Goal: Task Accomplishment & Management: Use online tool/utility

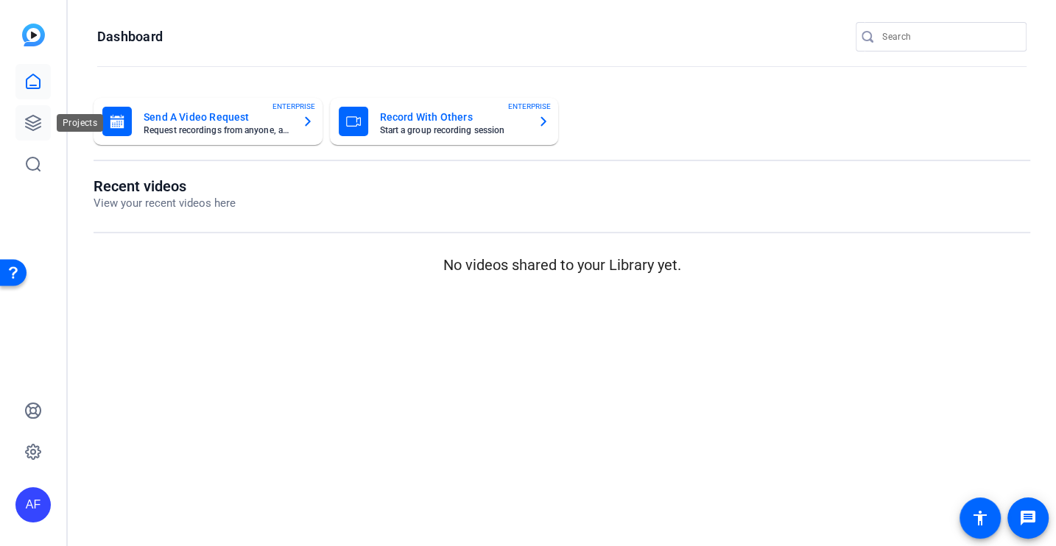
click at [40, 121] on icon at bounding box center [33, 123] width 18 height 18
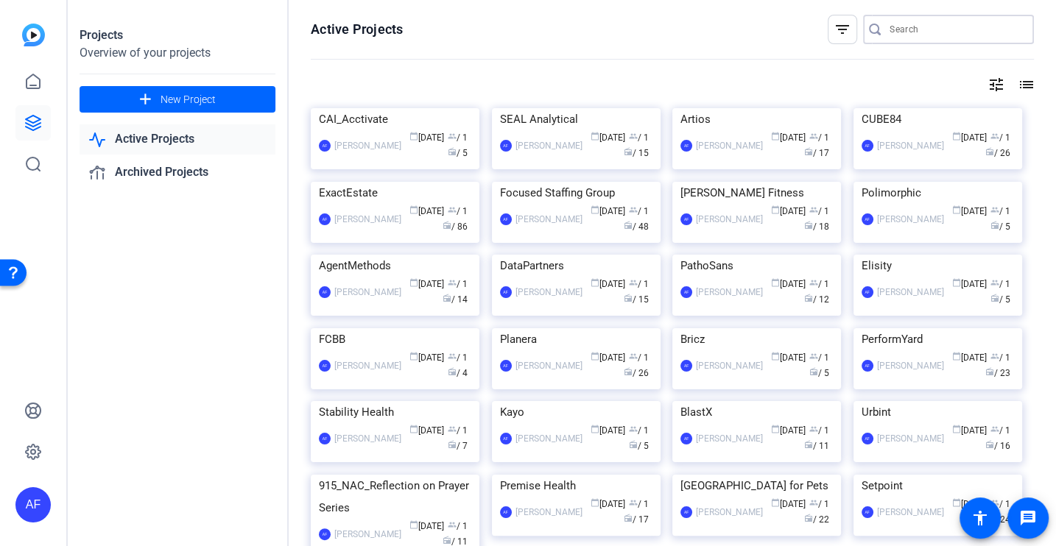
click at [889, 36] on input "Search" at bounding box center [955, 30] width 133 height 18
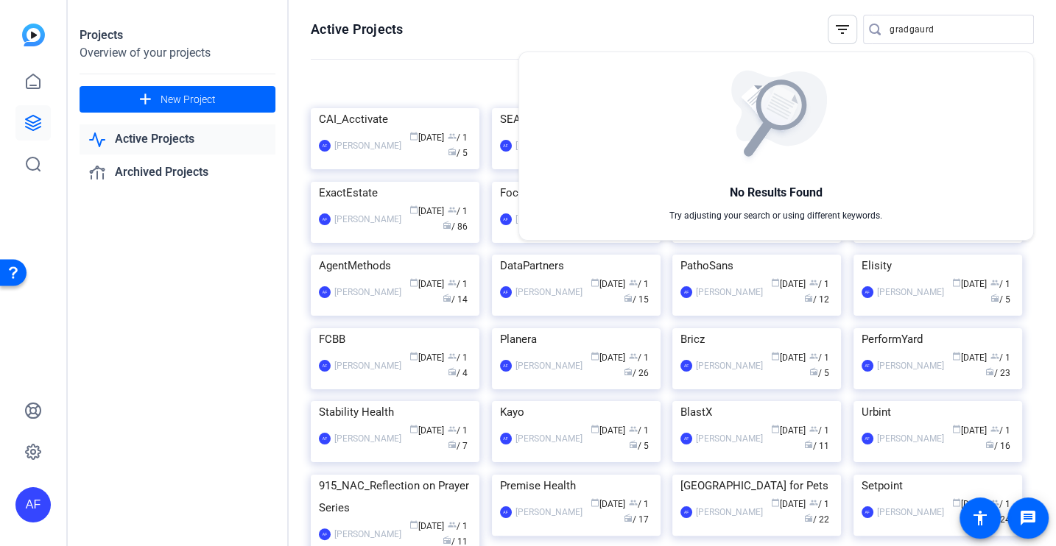
drag, startPoint x: 909, startPoint y: 29, endPoint x: 975, endPoint y: 29, distance: 66.3
click at [975, 29] on div at bounding box center [528, 273] width 1056 height 546
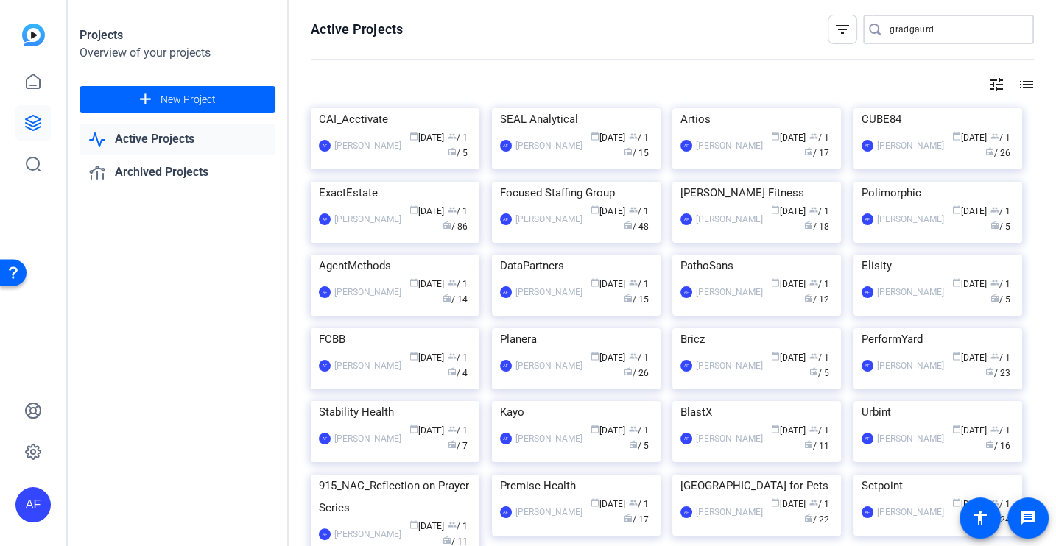
click at [975, 29] on input "gradgaurd" at bounding box center [955, 30] width 133 height 18
type input "grad"
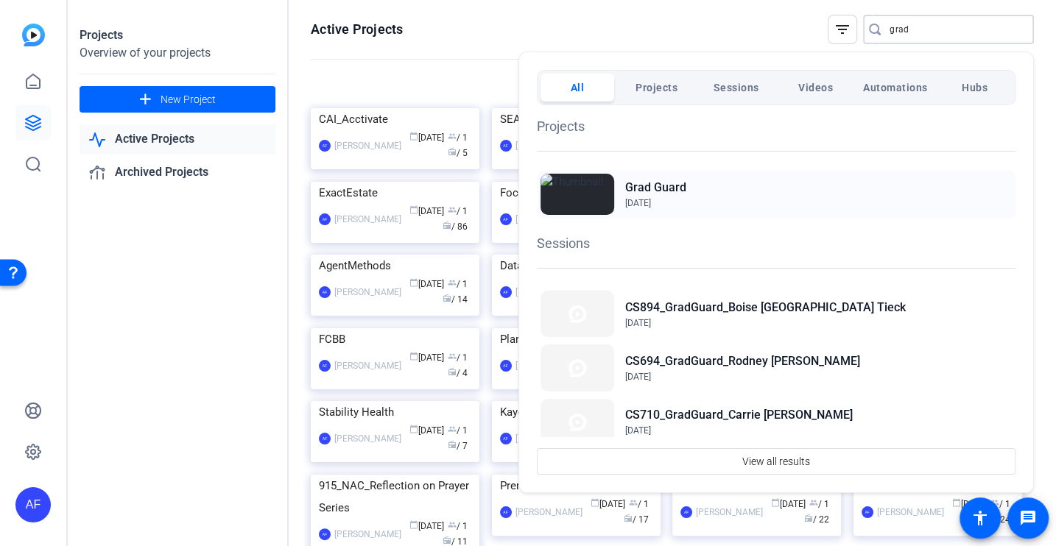
click at [727, 190] on div "Grad Guard Oct 20, 2023" at bounding box center [776, 194] width 479 height 49
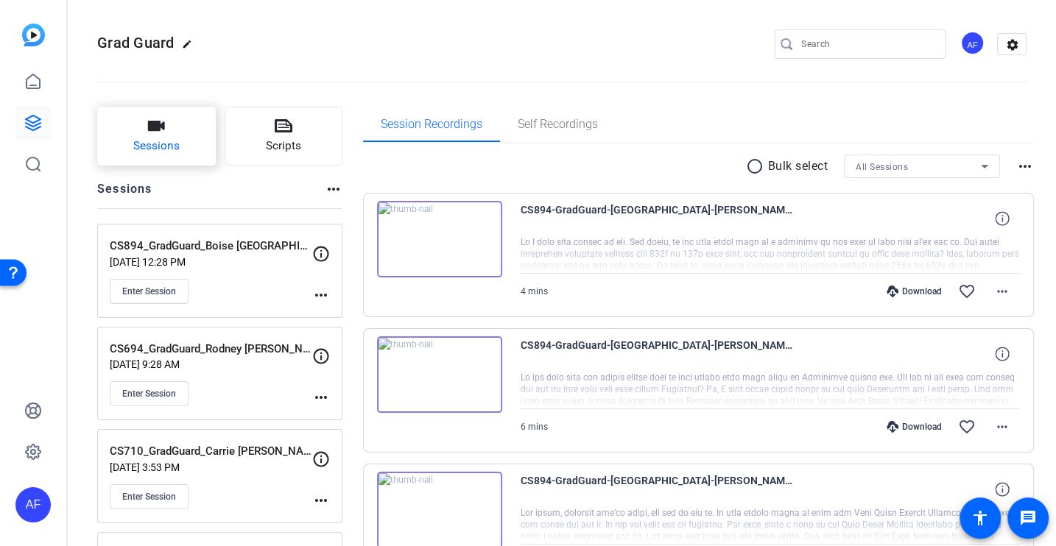
click at [172, 160] on button "Sessions" at bounding box center [156, 136] width 119 height 59
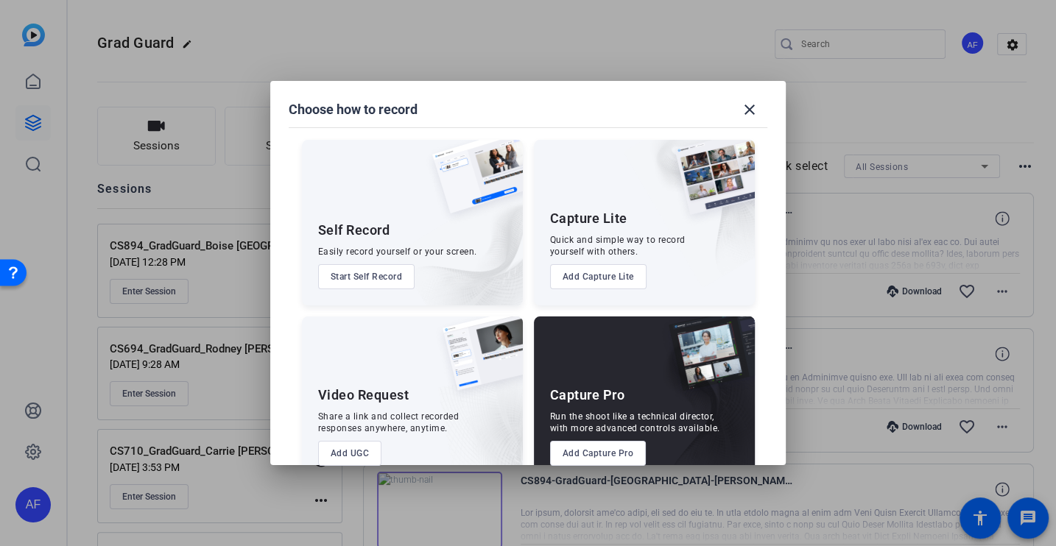
click at [593, 452] on button "Add Capture Pro" at bounding box center [598, 453] width 96 height 25
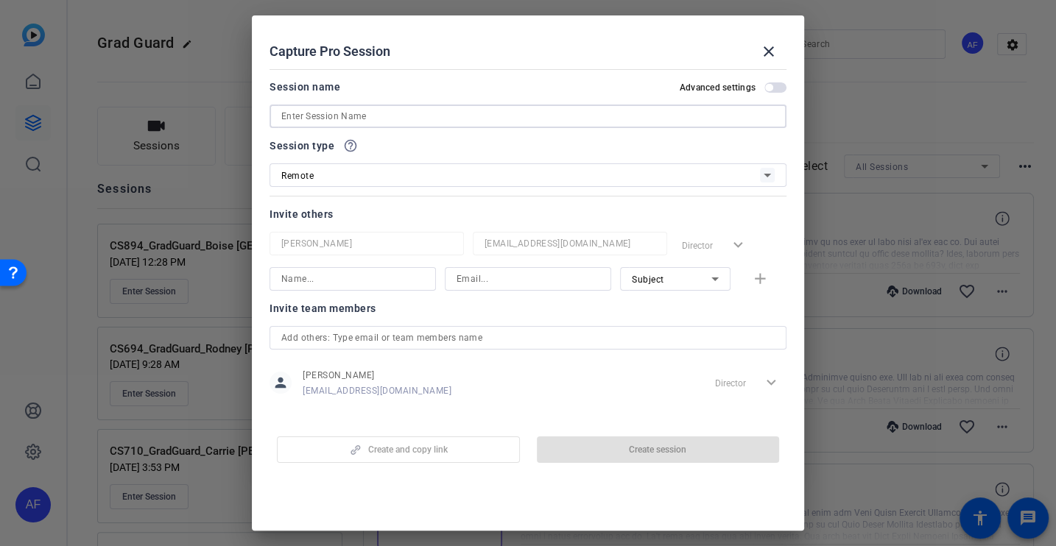
click at [338, 116] on input at bounding box center [527, 116] width 493 height 18
paste input "CS899_GradGuard_[US_STATE] [PERSON_NAME]"
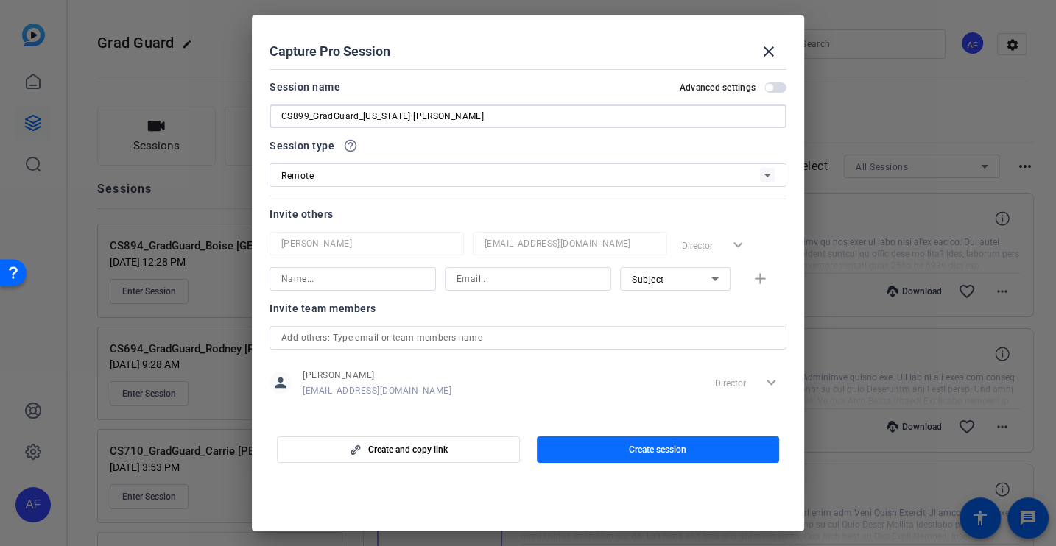
type input "CS899_GradGuard_[US_STATE] [PERSON_NAME]"
click at [655, 445] on span "Create session" at bounding box center [657, 450] width 57 height 12
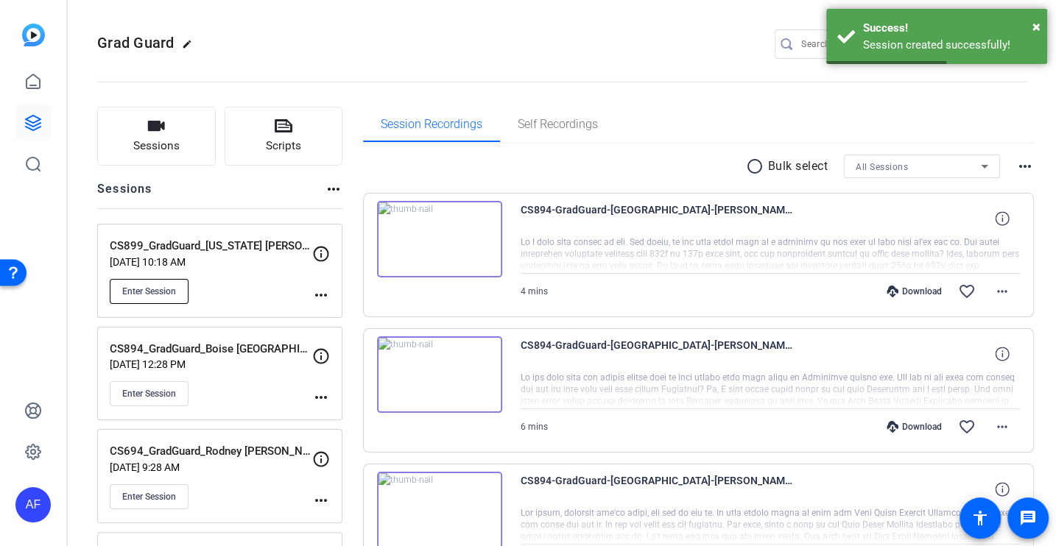
click at [167, 289] on span "Enter Session" at bounding box center [149, 292] width 54 height 12
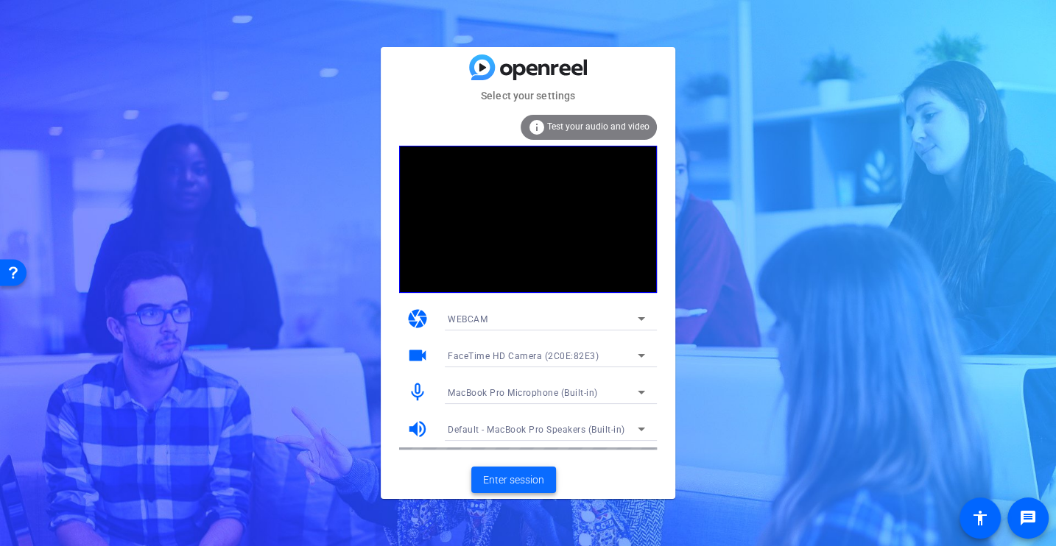
click at [533, 476] on span "Enter session" at bounding box center [513, 480] width 61 height 15
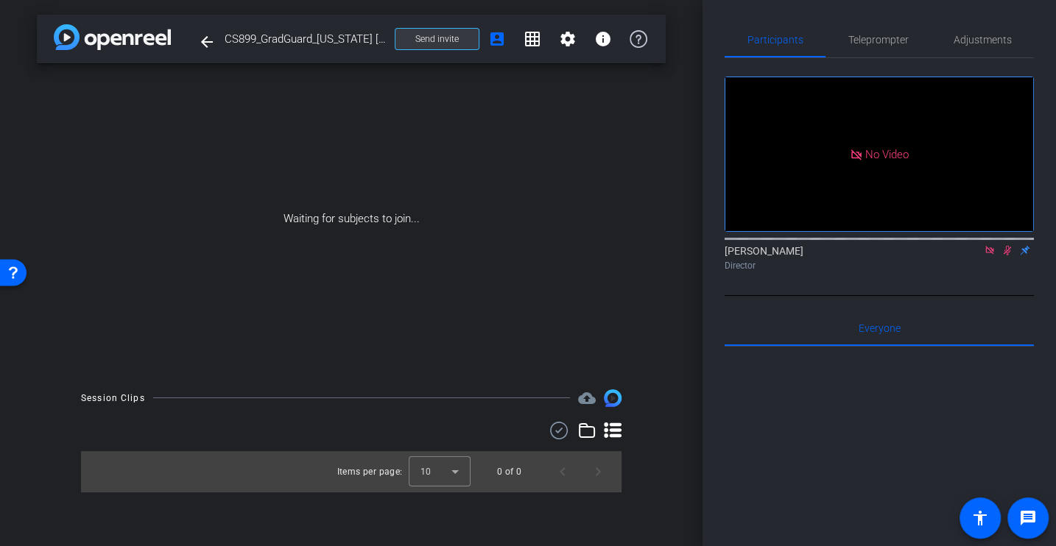
click at [414, 38] on span at bounding box center [436, 38] width 83 height 35
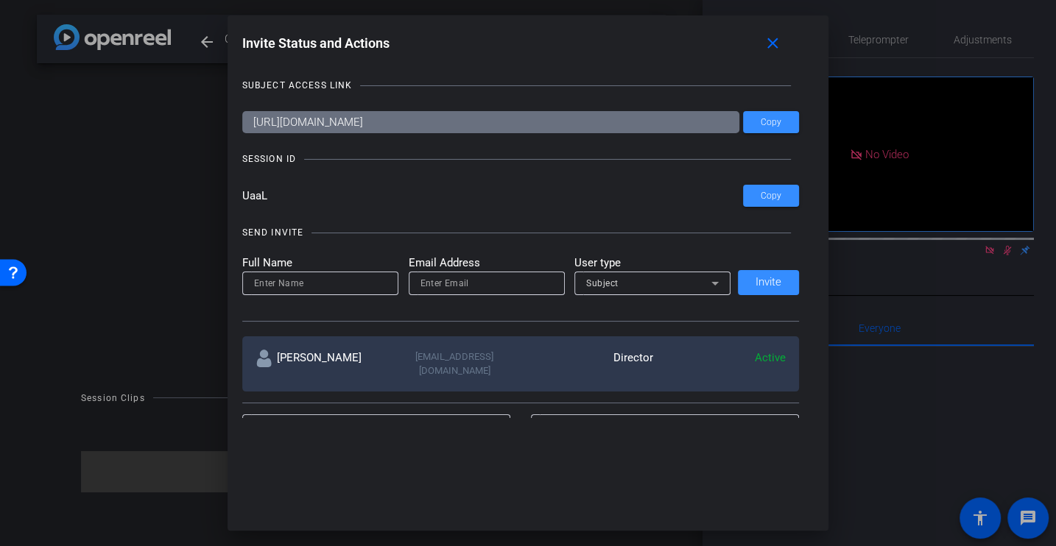
drag, startPoint x: 283, startPoint y: 197, endPoint x: 217, endPoint y: 197, distance: 66.3
click at [217, 197] on div "Invite Status and Actions close SUBJECT ACCESS LINK [URL][DOMAIN_NAME] Copy SES…" at bounding box center [528, 273] width 1056 height 546
click at [775, 42] on mat-icon "close" at bounding box center [772, 44] width 18 height 18
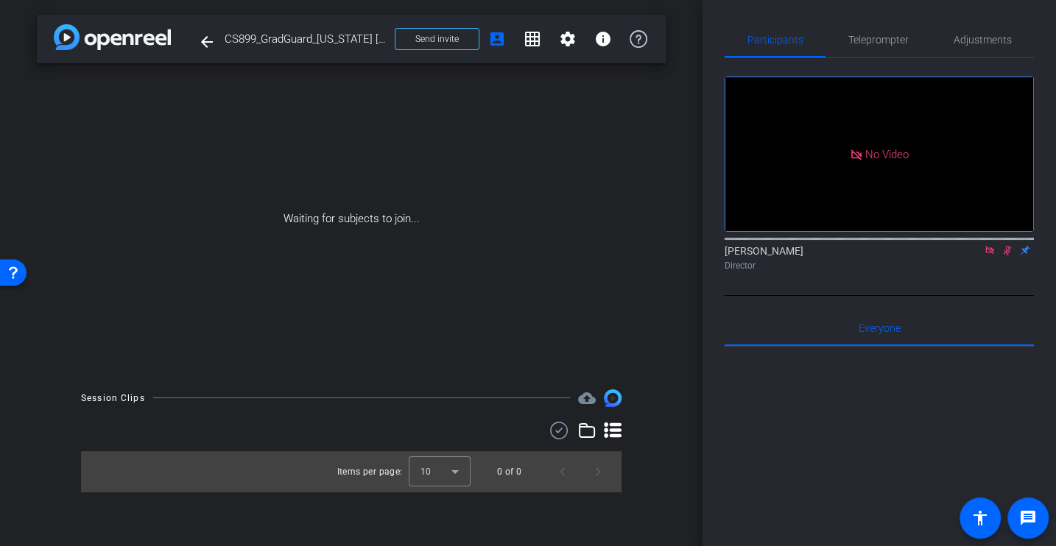
click at [451, 122] on div "Waiting for subjects to join..." at bounding box center [351, 218] width 629 height 311
click at [453, 46] on span at bounding box center [436, 38] width 83 height 35
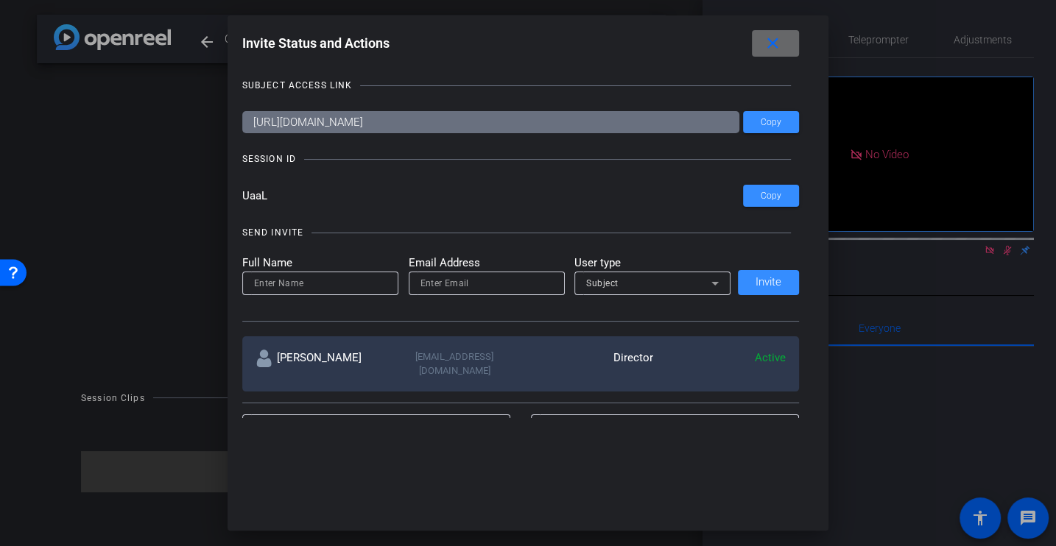
click at [770, 46] on mat-icon "close" at bounding box center [772, 44] width 18 height 18
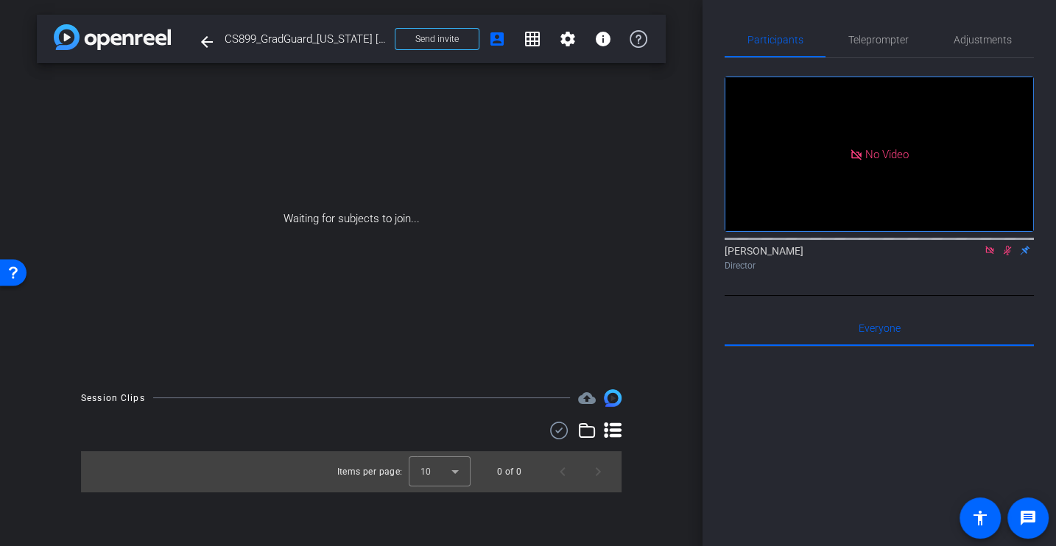
click at [984, 255] on icon at bounding box center [990, 250] width 12 height 10
click at [989, 255] on icon at bounding box center [990, 250] width 12 height 10
click at [662, 322] on div "Waiting for subjects to join..." at bounding box center [351, 218] width 629 height 311
click at [697, 433] on div "arrow_back CS899_GradGuard_Georgia College_Larry Christenson Back to project Se…" at bounding box center [351, 273] width 702 height 546
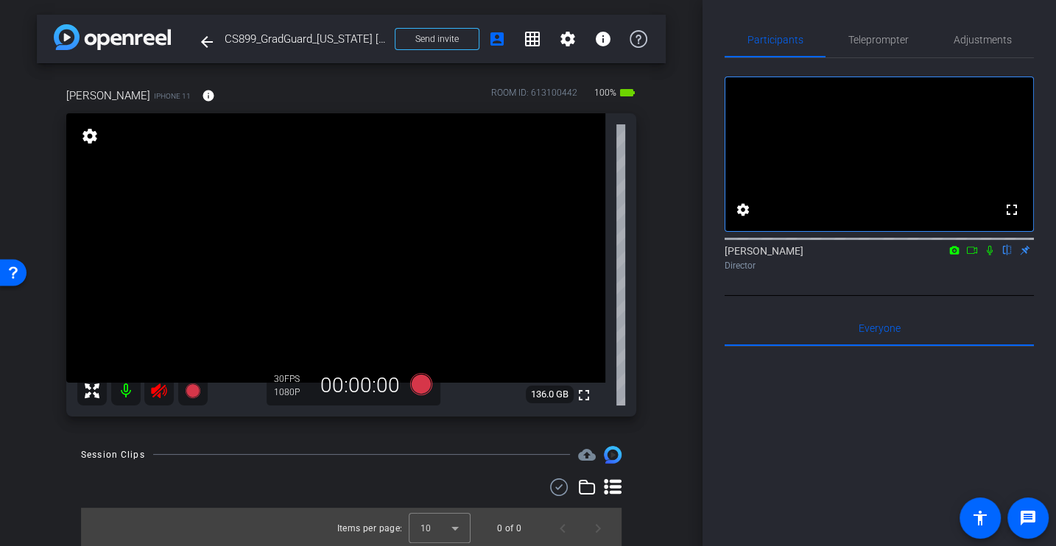
click at [153, 387] on icon at bounding box center [158, 391] width 15 height 15
click at [202, 99] on mat-icon "info" at bounding box center [208, 95] width 13 height 13
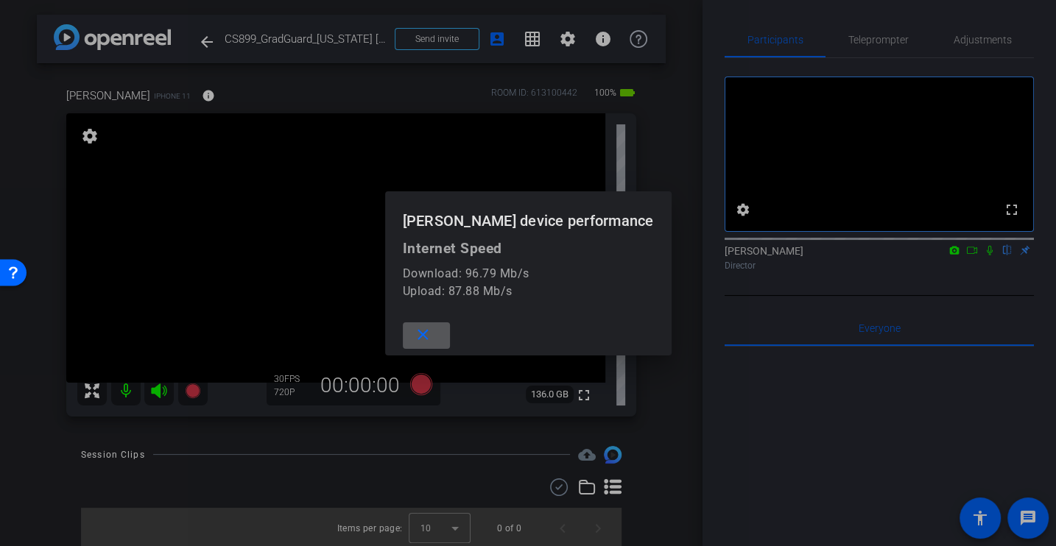
click at [450, 349] on span at bounding box center [426, 335] width 47 height 35
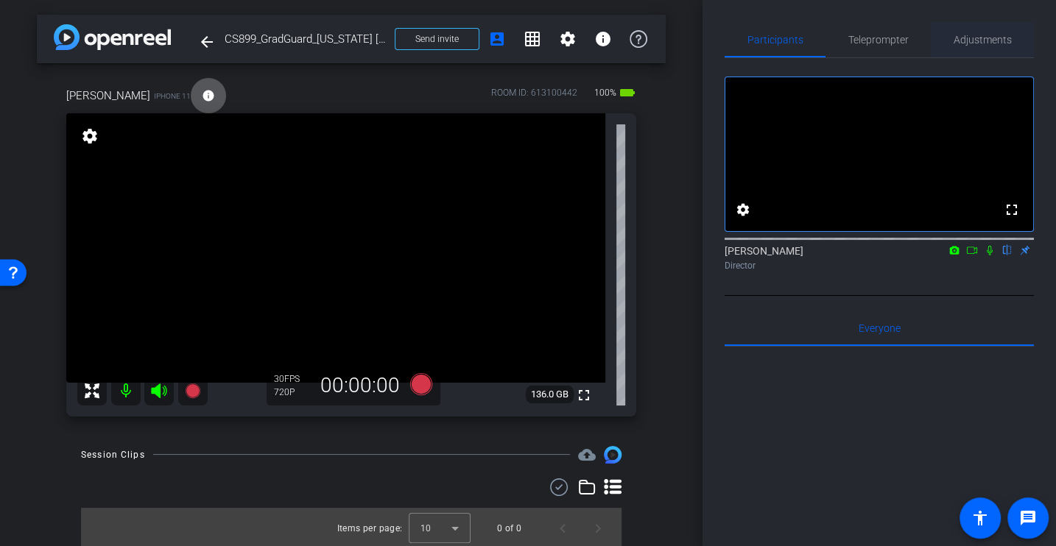
click at [990, 36] on span "Adjustments" at bounding box center [982, 40] width 58 height 10
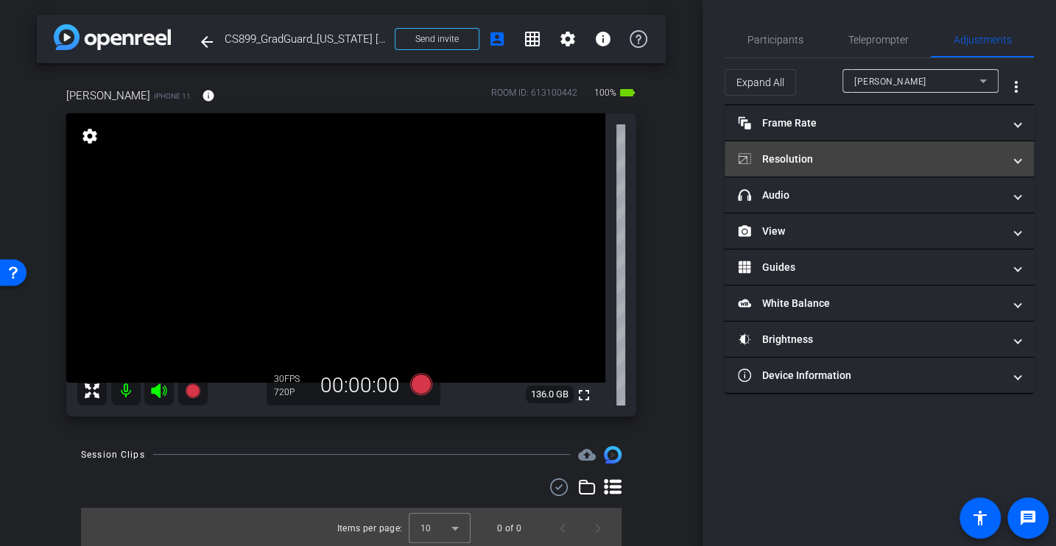
click at [808, 160] on mat-panel-title "Resolution" at bounding box center [870, 159] width 265 height 15
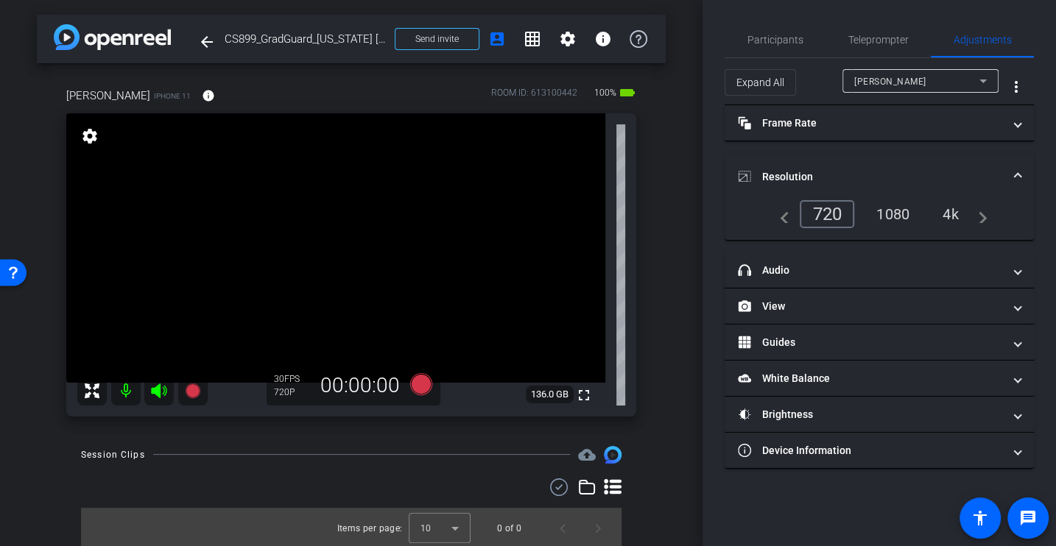
click at [949, 214] on div "4k" at bounding box center [950, 214] width 38 height 25
click at [786, 32] on span "Participants" at bounding box center [775, 39] width 56 height 35
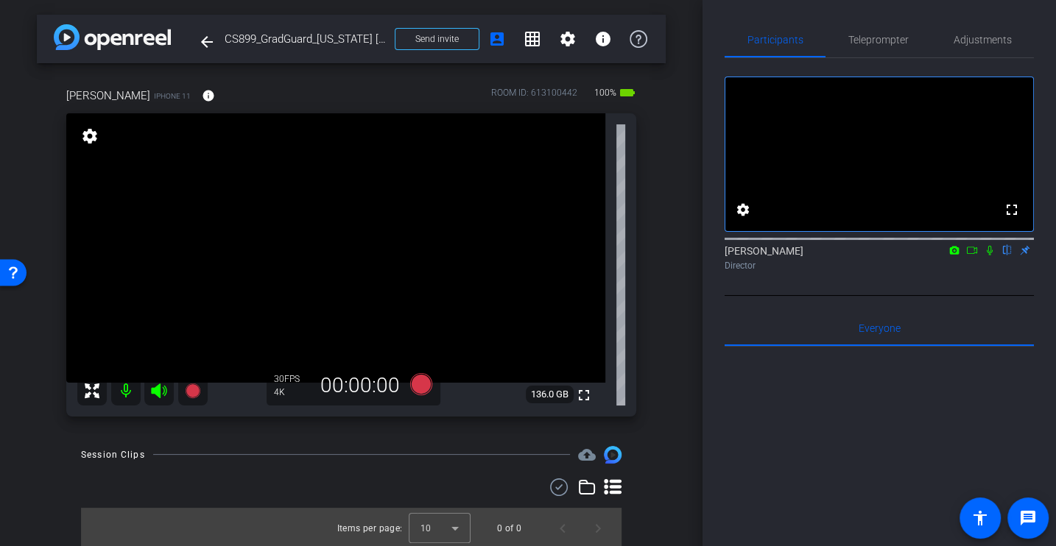
click at [682, 474] on div "arrow_back CS899_GradGuard_Georgia College_Larry Christenson Back to project Se…" at bounding box center [351, 273] width 702 height 546
click at [976, 42] on span "Adjustments" at bounding box center [982, 40] width 58 height 10
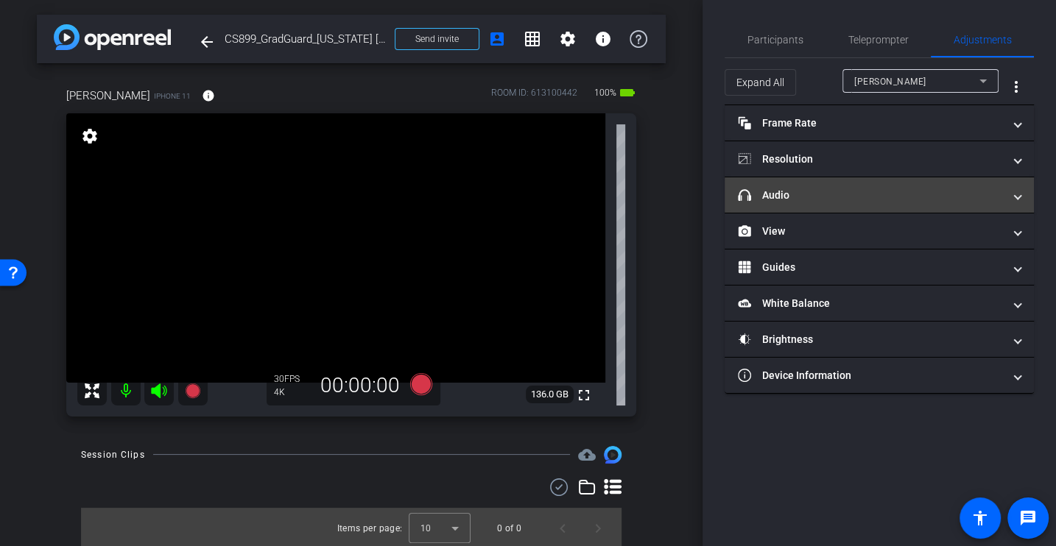
click at [811, 191] on mat-panel-title "headphone icon Audio" at bounding box center [870, 195] width 265 height 15
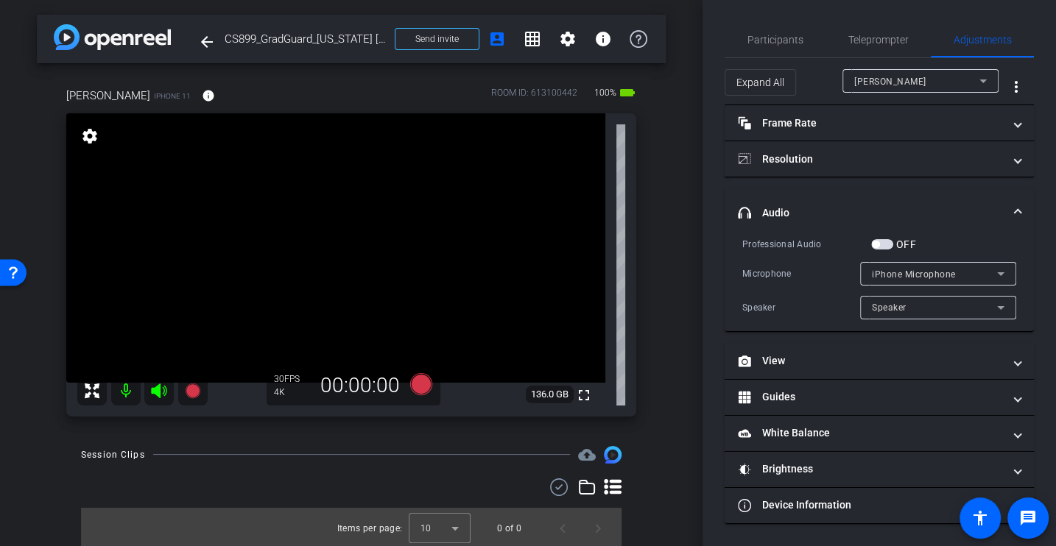
click at [802, 305] on div "Speaker" at bounding box center [801, 307] width 118 height 15
click at [798, 283] on div "Microphone iPhone Microphone" at bounding box center [879, 274] width 274 height 24
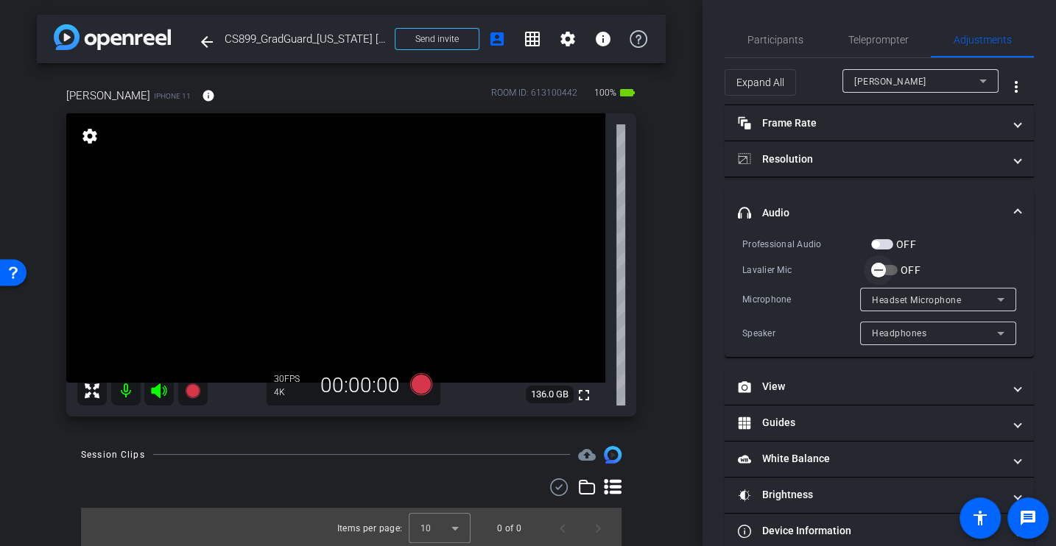
click at [885, 268] on span "button" at bounding box center [878, 270] width 15 height 15
click at [780, 283] on div "Professional Audio OFF Lavalier Mic OFF Microphone Headset Microphone Speaker H…" at bounding box center [879, 290] width 274 height 109
click at [788, 276] on div "Lavalier Mic ON" at bounding box center [879, 269] width 274 height 15
click at [779, 252] on div "Professional Audio OFF Lavalier Mic ON Microphone Lavalier Microphone Speaker S…" at bounding box center [879, 290] width 274 height 109
click at [881, 245] on span "button" at bounding box center [882, 244] width 22 height 10
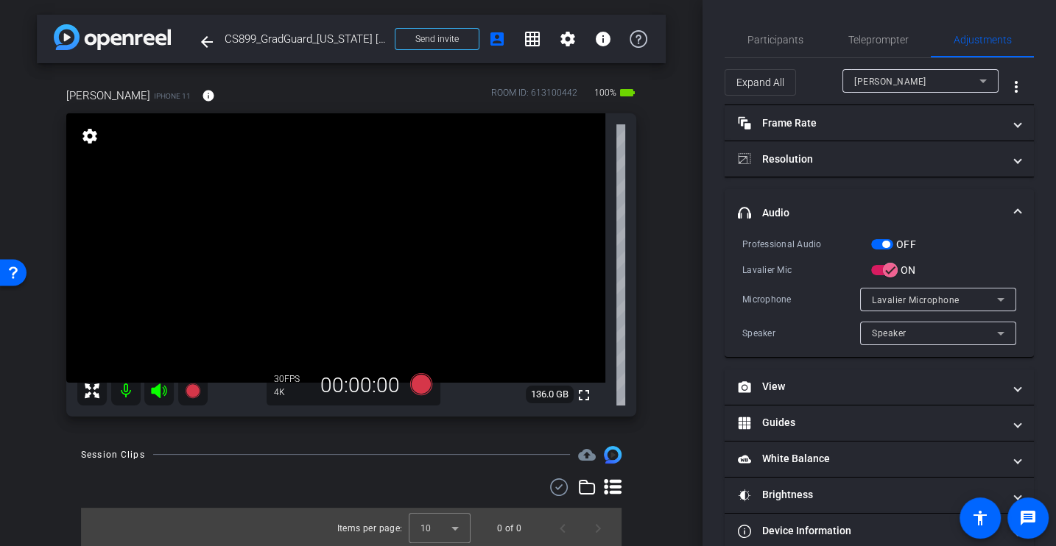
click at [829, 255] on div "Professional Audio OFF Lavalier Mic ON Microphone Lavalier Microphone Speaker S…" at bounding box center [879, 290] width 274 height 109
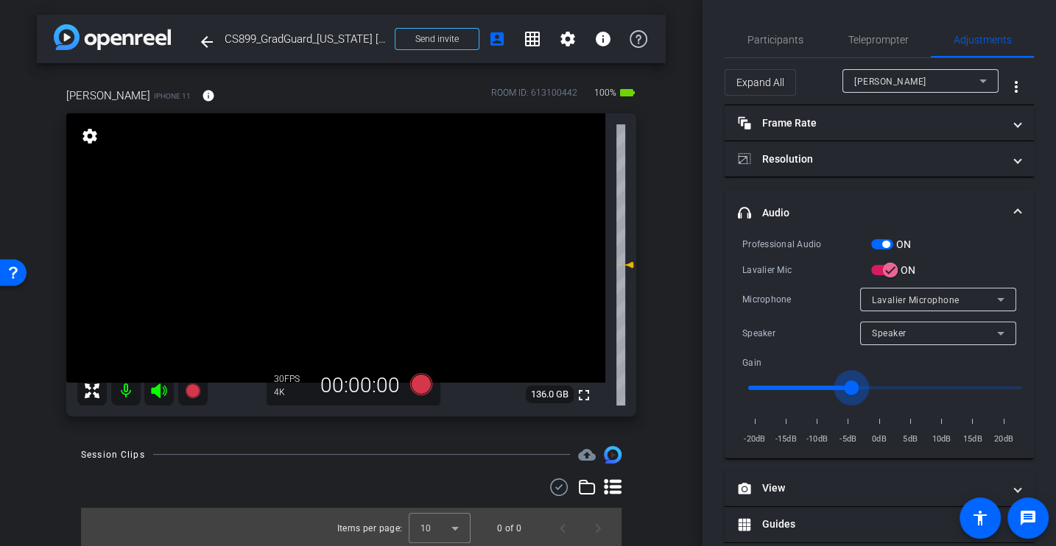
drag, startPoint x: 883, startPoint y: 385, endPoint x: 849, endPoint y: 385, distance: 33.9
click at [848, 385] on input "range" at bounding box center [885, 388] width 305 height 32
click at [814, 223] on mat-expansion-panel-header "headphone icon Audio" at bounding box center [878, 212] width 309 height 47
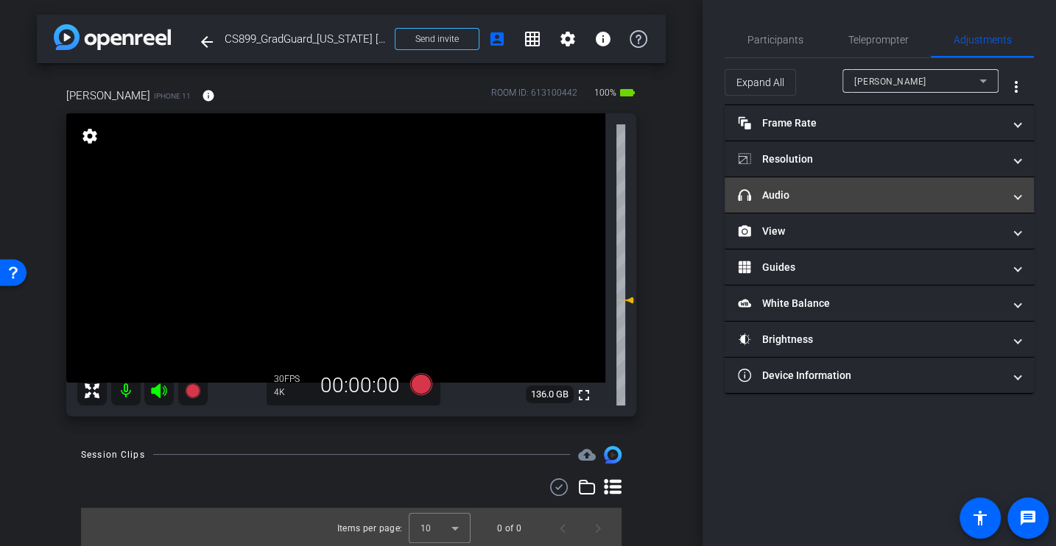
click at [797, 203] on mat-expansion-panel-header "headphone icon Audio" at bounding box center [878, 194] width 309 height 35
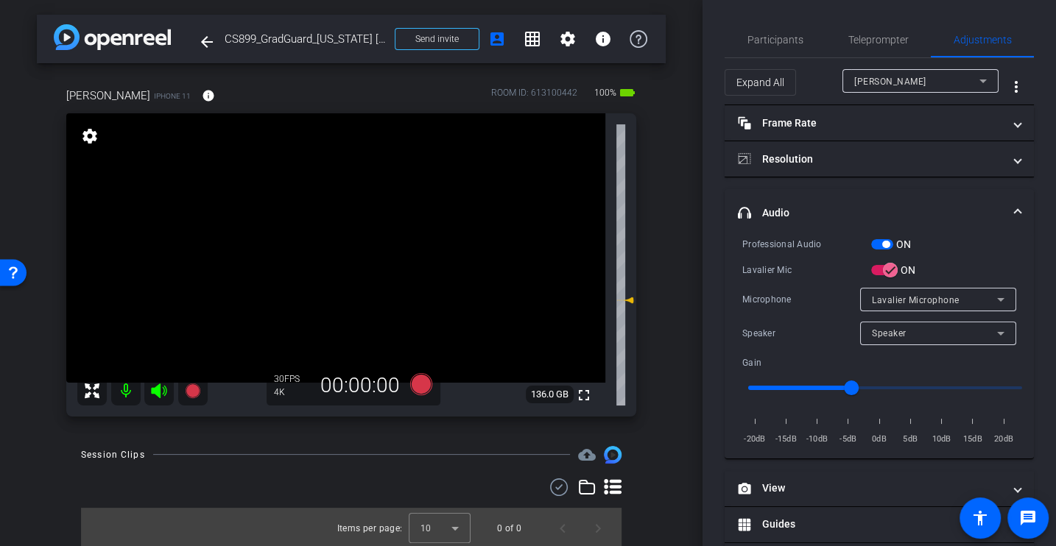
click at [797, 278] on div "Professional Audio ON Lavalier Mic ON Microphone Lavalier Microphone Speaker Sp…" at bounding box center [879, 341] width 274 height 211
drag, startPoint x: 856, startPoint y: 384, endPoint x: 883, endPoint y: 384, distance: 27.2
click at [883, 384] on input "range" at bounding box center [885, 388] width 305 height 32
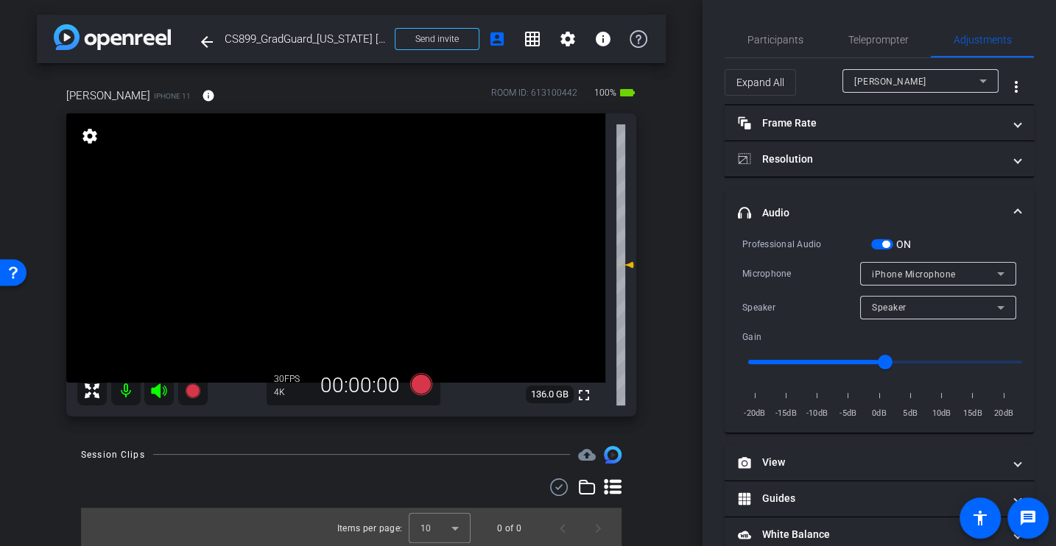
click at [797, 322] on div "Professional Audio ON Microphone iPhone Microphone Speaker Speaker Gain -20dB -…" at bounding box center [879, 328] width 274 height 185
click at [795, 297] on div "Speaker Speaker" at bounding box center [879, 308] width 274 height 24
drag, startPoint x: 881, startPoint y: 362, endPoint x: 906, endPoint y: 362, distance: 25.8
click at [906, 362] on input "range" at bounding box center [885, 362] width 305 height 32
click at [805, 286] on div "Professional Audio ON Microphone iPhone Microphone Speaker Speaker Gain -20dB -…" at bounding box center [879, 328] width 274 height 185
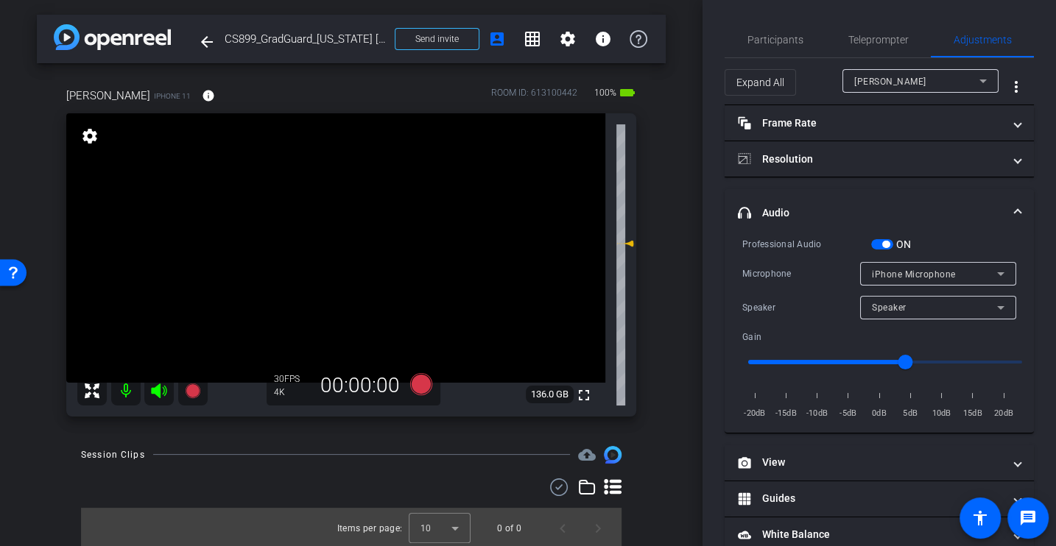
click at [794, 264] on div "Microphone iPhone Microphone" at bounding box center [879, 274] width 274 height 24
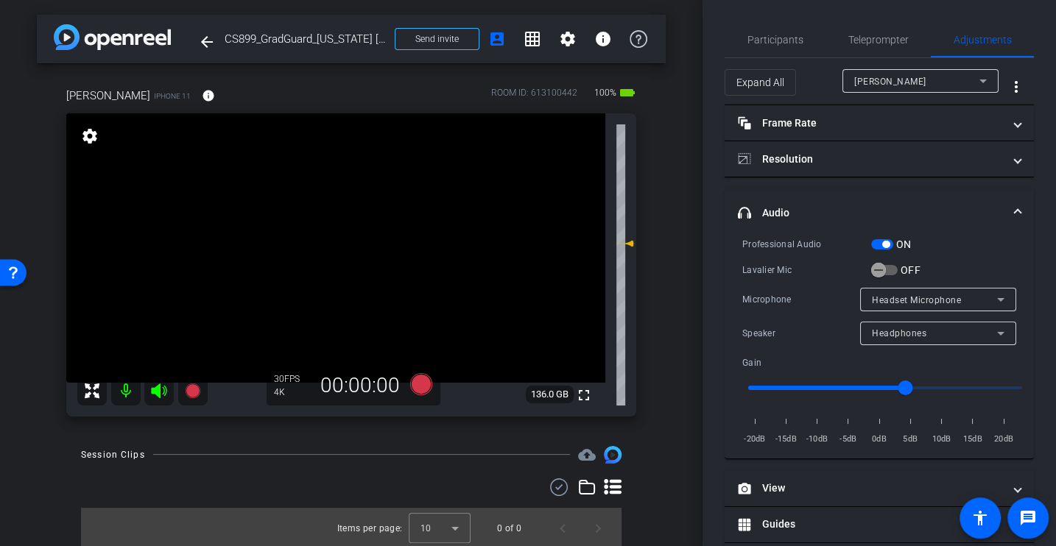
click at [782, 272] on div "Lavalier Mic" at bounding box center [806, 270] width 129 height 15
click at [867, 269] on span "button" at bounding box center [878, 269] width 29 height 29
click at [803, 271] on div "Lavalier Mic" at bounding box center [806, 270] width 129 height 15
click at [741, 303] on div "Professional Audio ON Lavalier Mic ON Microphone Lavalier Microphone Speaker Sp…" at bounding box center [878, 347] width 309 height 222
click at [418, 385] on icon at bounding box center [421, 384] width 22 height 22
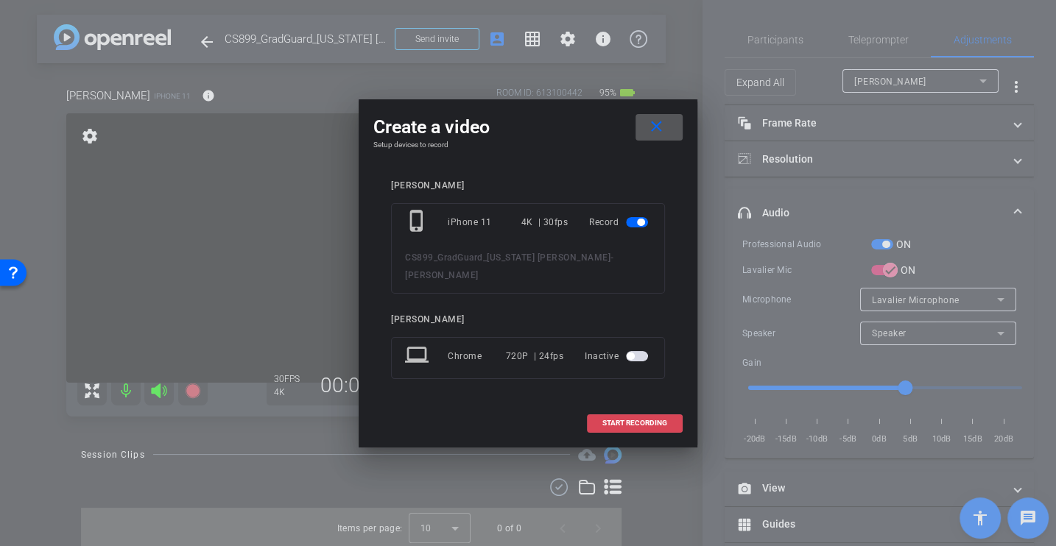
click at [649, 421] on span "START RECORDING" at bounding box center [634, 423] width 65 height 7
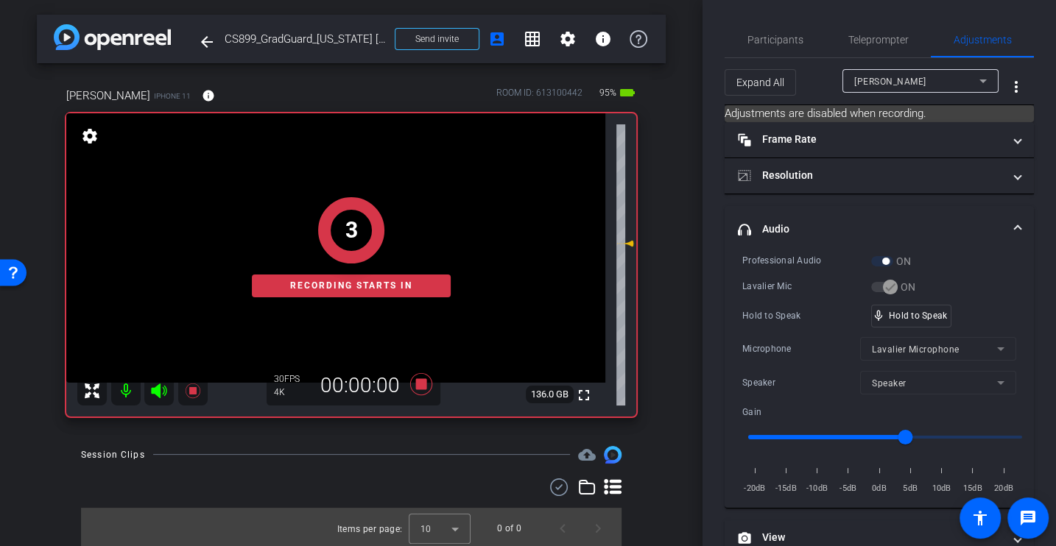
click at [797, 282] on div "Lavalier Mic" at bounding box center [806, 286] width 129 height 15
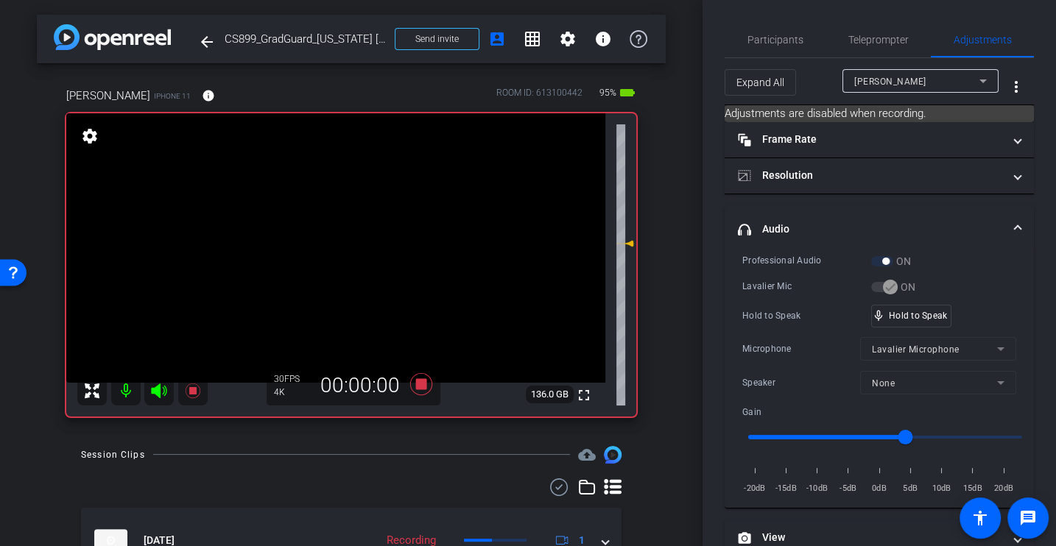
click at [771, 326] on div "Professional Audio ON Lavalier Mic ON Hold to Speak mic_none Hold to Speak Micr…" at bounding box center [879, 374] width 274 height 243
drag, startPoint x: 907, startPoint y: 432, endPoint x: 892, endPoint y: 432, distance: 14.7
click at [892, 432] on input "range" at bounding box center [885, 437] width 305 height 32
click at [821, 322] on div "Hold to Speak mic_none Hold to Speak" at bounding box center [879, 316] width 274 height 23
drag, startPoint x: 889, startPoint y: 435, endPoint x: 880, endPoint y: 435, distance: 9.6
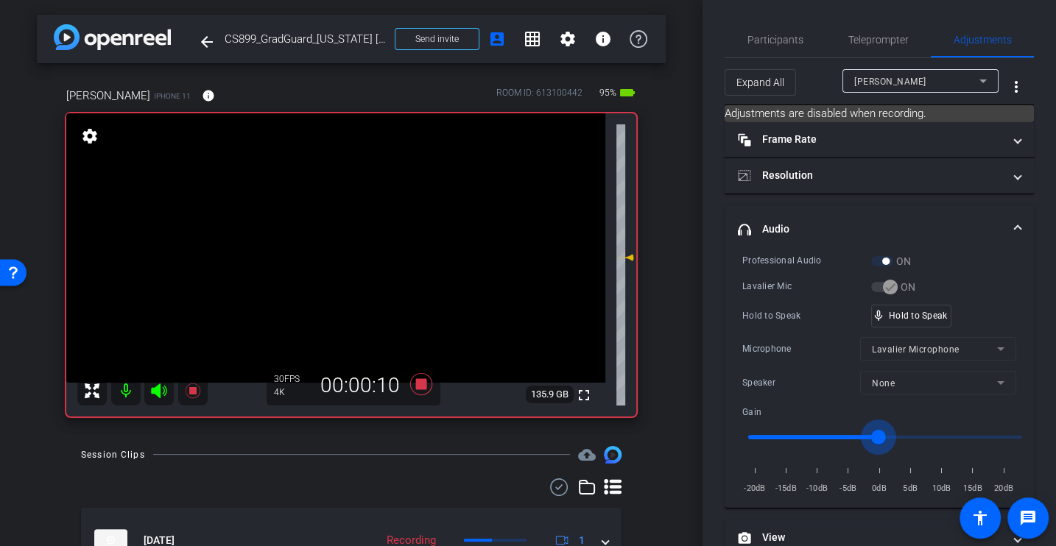
click at [880, 435] on input "range" at bounding box center [885, 437] width 305 height 32
click at [803, 291] on div "Lavalier Mic" at bounding box center [806, 286] width 129 height 15
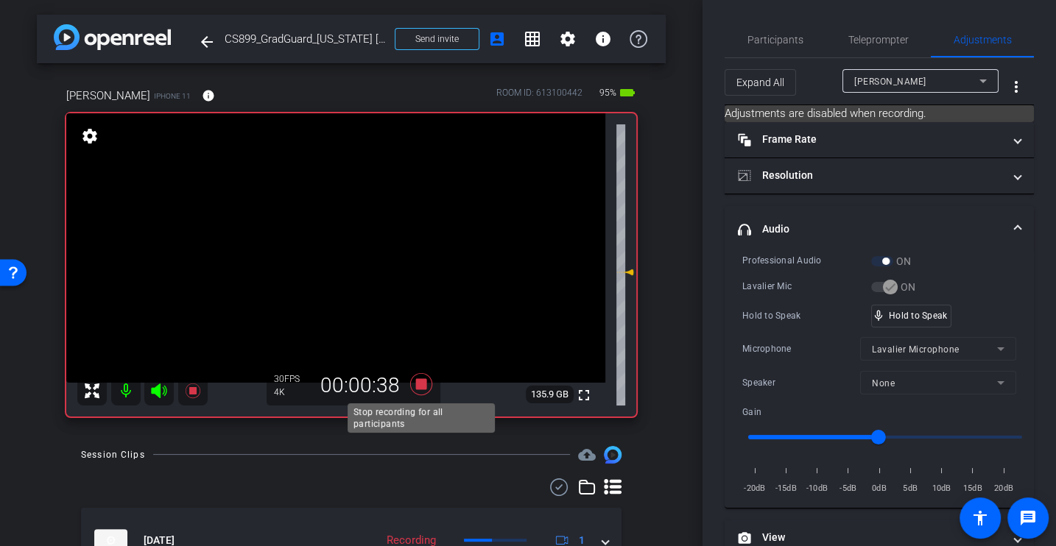
click at [423, 381] on icon at bounding box center [421, 384] width 22 height 22
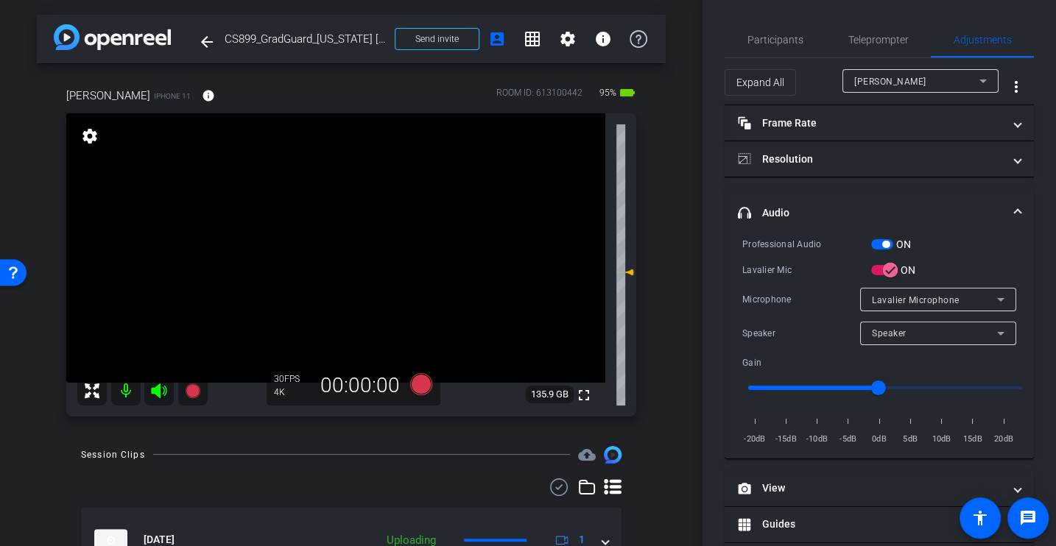
scroll to position [78, 0]
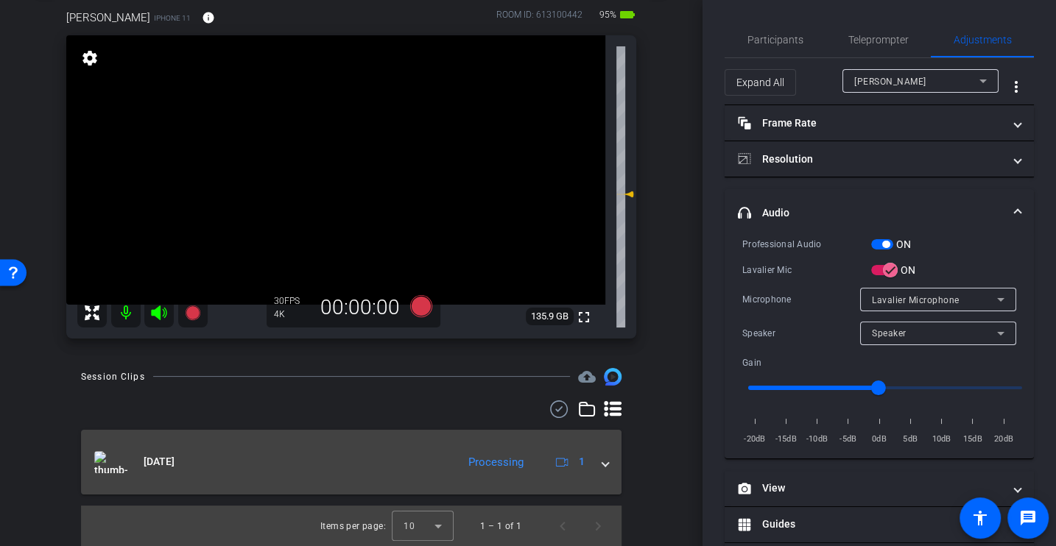
click at [613, 470] on mat-expansion-panel-header "Aug 19, 2025 Processing 1" at bounding box center [351, 462] width 540 height 65
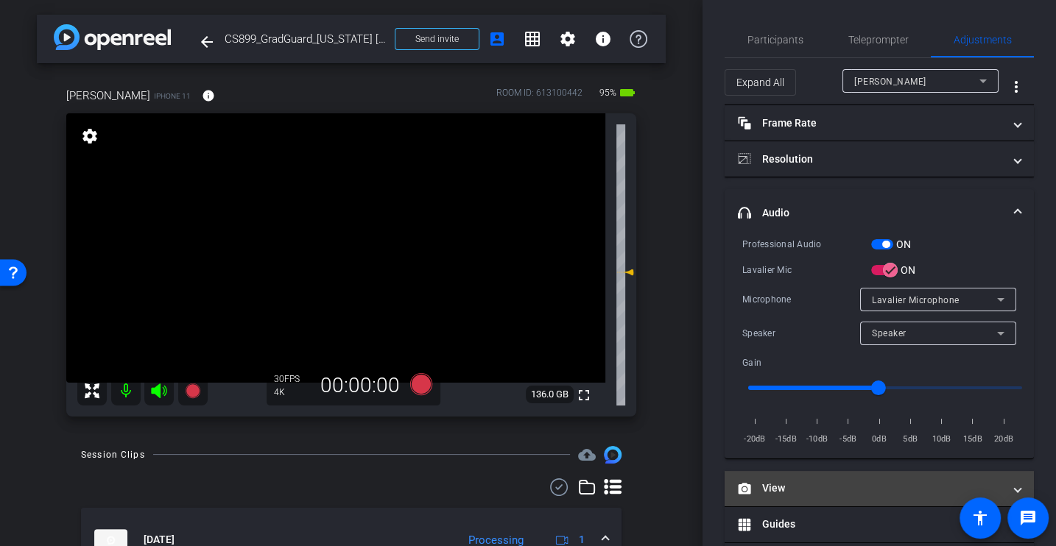
scroll to position [129, 0]
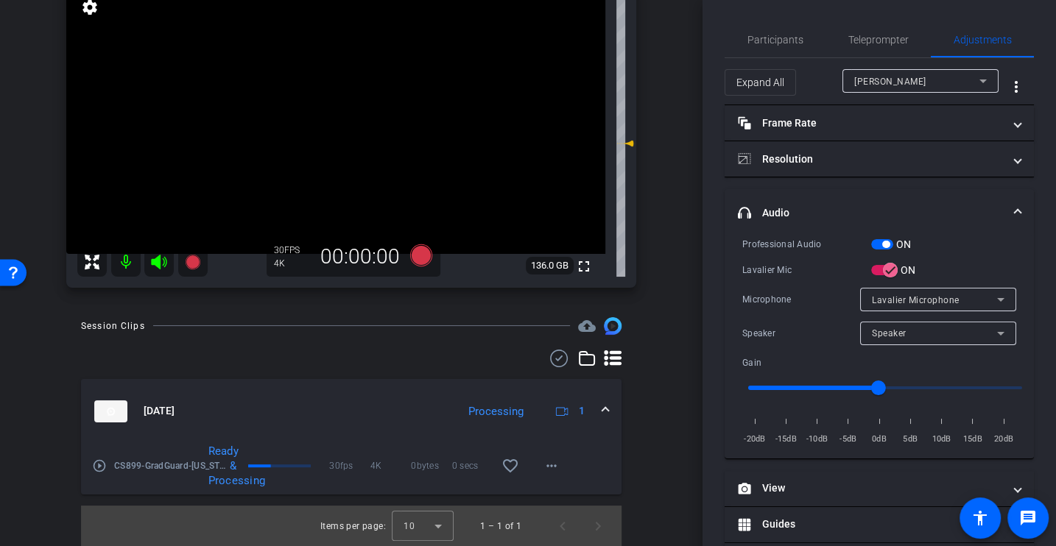
click at [97, 468] on mat-icon "play_circle_outline" at bounding box center [99, 466] width 15 height 15
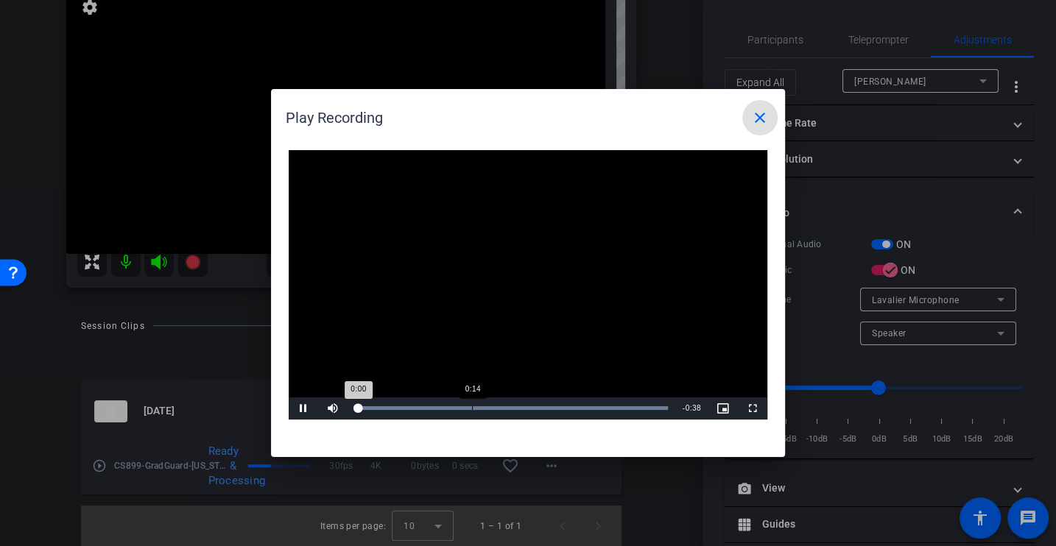
click at [475, 409] on div "Loaded : 100.00% 0:14 0:00" at bounding box center [511, 408] width 313 height 4
click at [562, 409] on div "Loaded : 100.00% 0:25 0:15" at bounding box center [511, 408] width 313 height 4
click at [755, 118] on mat-icon "close" at bounding box center [760, 118] width 18 height 18
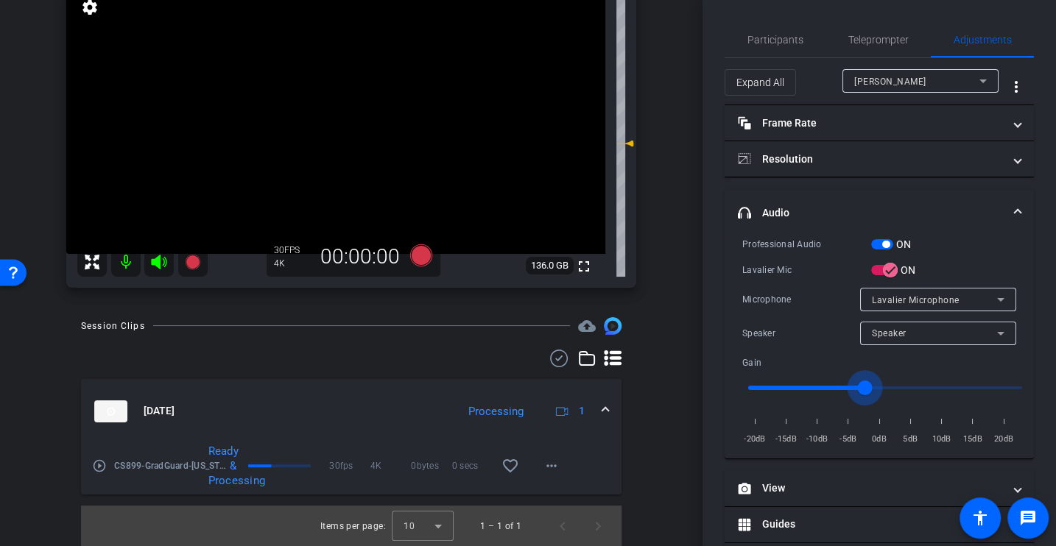
drag, startPoint x: 880, startPoint y: 390, endPoint x: 864, endPoint y: 387, distance: 15.9
click at [863, 387] on input "range" at bounding box center [885, 388] width 305 height 32
click at [797, 300] on div "Microphone" at bounding box center [801, 299] width 118 height 15
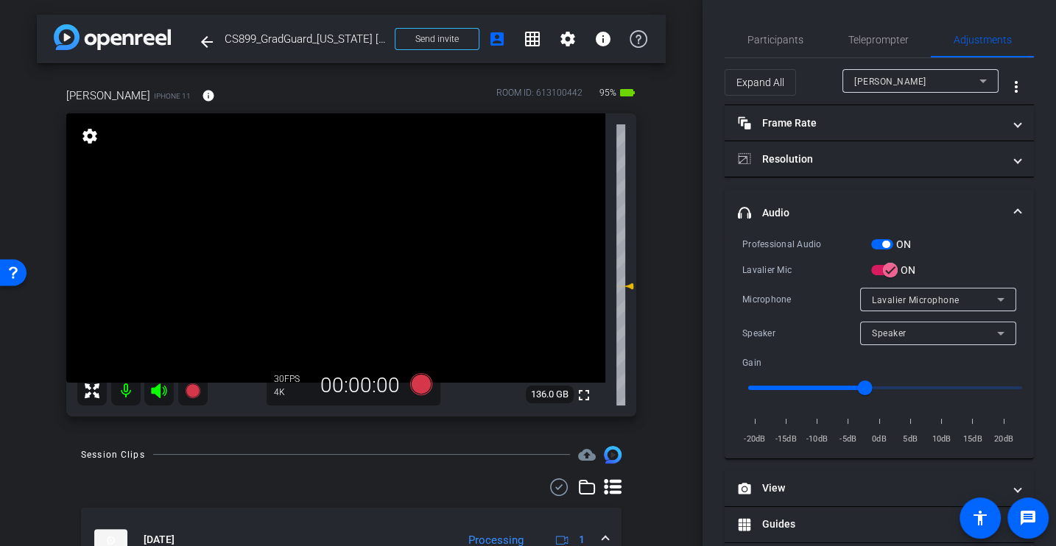
click at [758, 292] on div "Microphone" at bounding box center [801, 299] width 118 height 15
click at [794, 264] on div "Lavalier Mic" at bounding box center [806, 270] width 129 height 15
click at [420, 389] on icon at bounding box center [421, 384] width 22 height 22
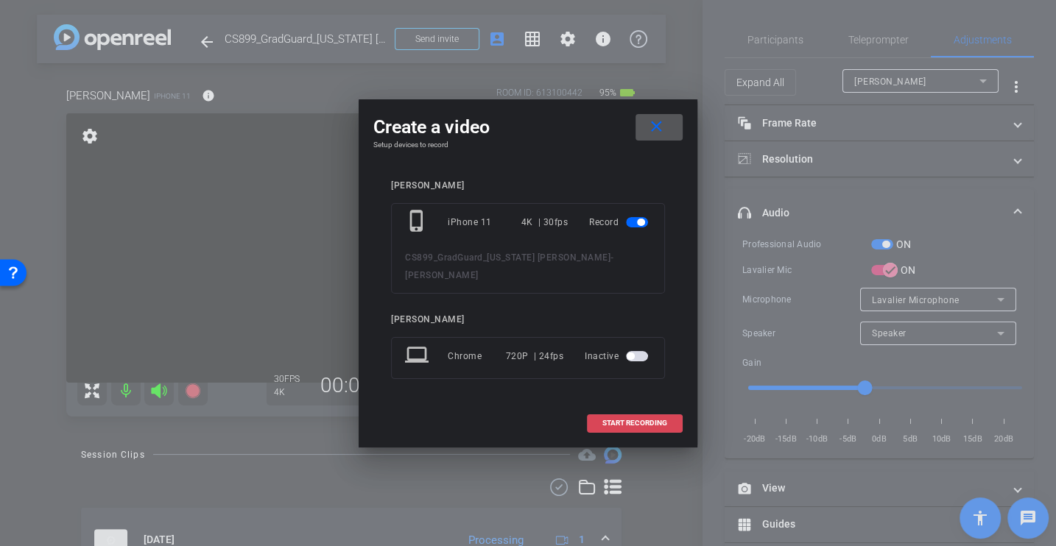
click at [624, 426] on span "START RECORDING" at bounding box center [634, 423] width 65 height 7
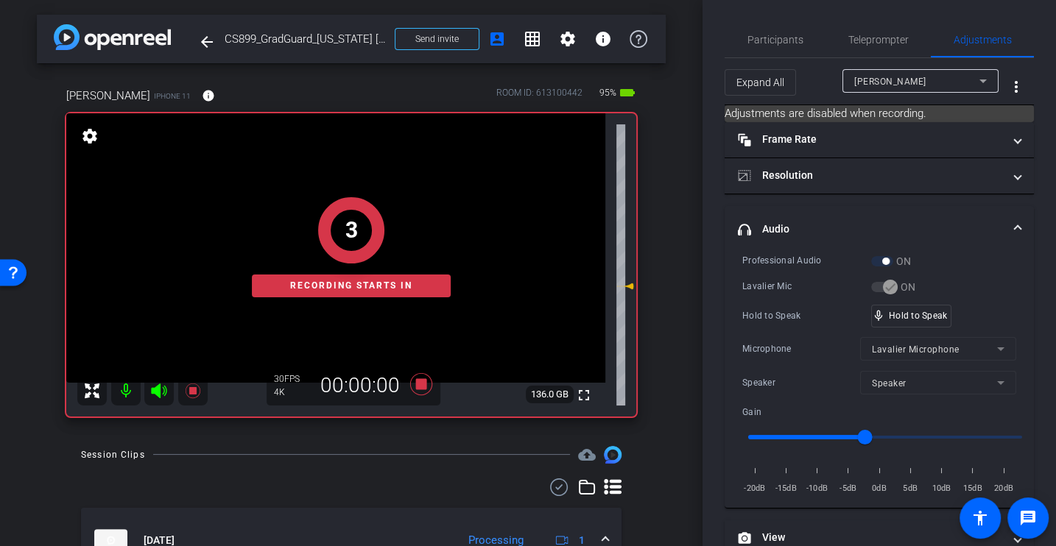
click at [767, 321] on div "Hold to Speak" at bounding box center [806, 315] width 129 height 15
click at [768, 292] on div "Lavalier Mic" at bounding box center [806, 286] width 129 height 15
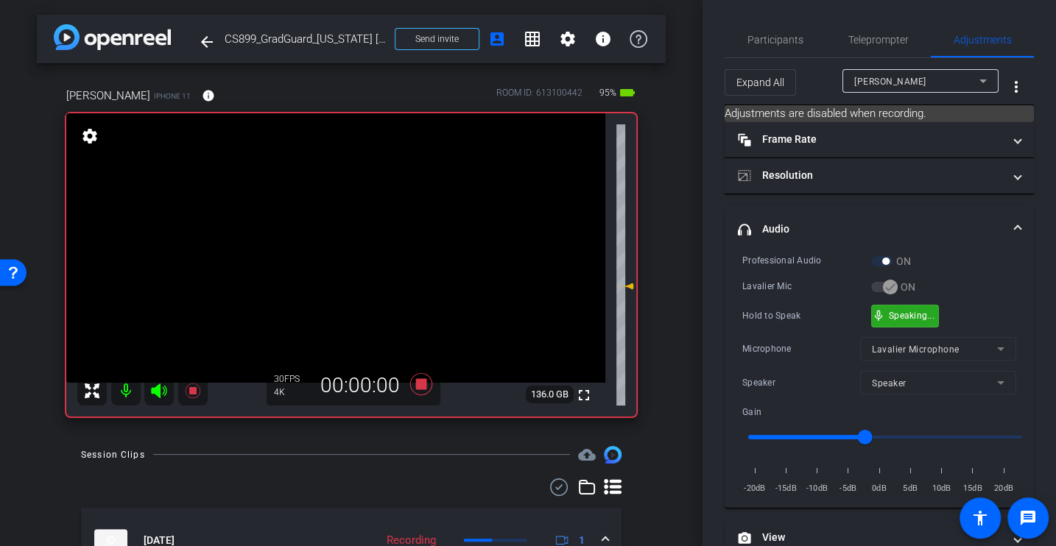
scroll to position [172, 0]
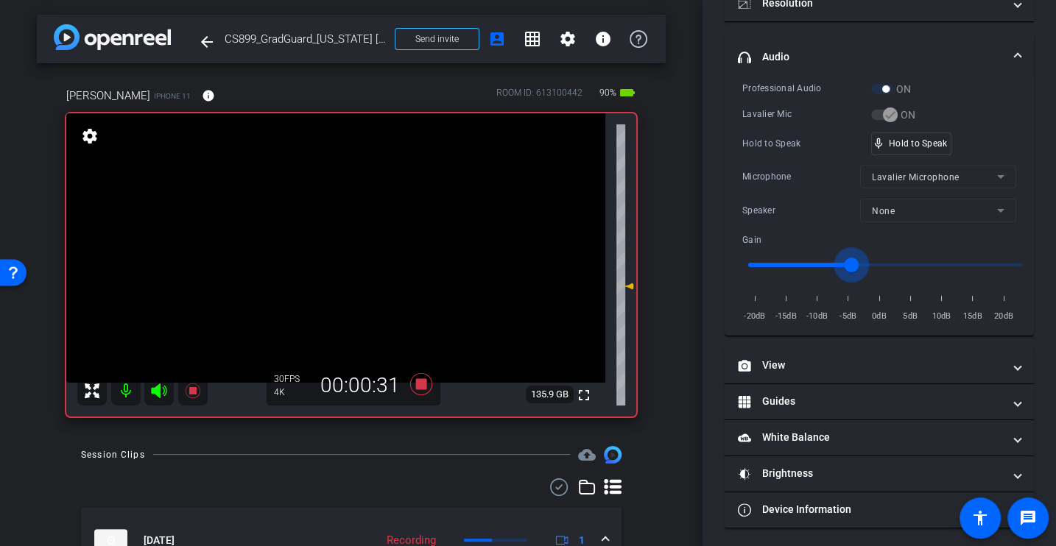
drag, startPoint x: 866, startPoint y: 263, endPoint x: 853, endPoint y: 264, distance: 13.3
type input "-5"
click at [853, 264] on input "range" at bounding box center [885, 265] width 305 height 32
click at [760, 177] on div "Microphone" at bounding box center [801, 176] width 118 height 15
click at [777, 146] on div "Hold to Speak" at bounding box center [806, 143] width 129 height 15
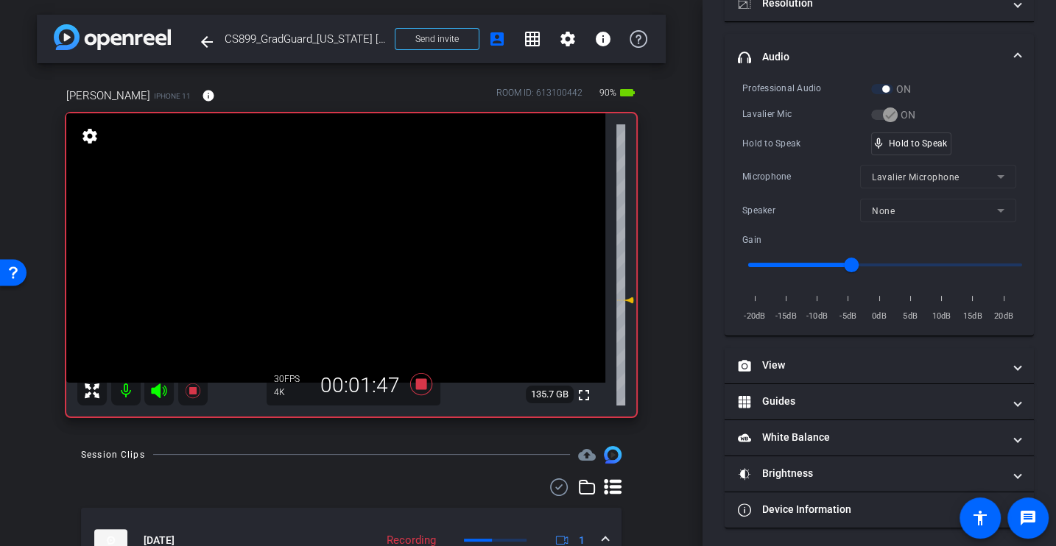
click at [777, 146] on div "Hold to Speak" at bounding box center [806, 143] width 129 height 15
click at [793, 166] on div "Microphone Lavalier Microphone" at bounding box center [879, 177] width 274 height 24
click at [754, 165] on div "Microphone Lavalier Microphone" at bounding box center [879, 177] width 274 height 24
click at [774, 158] on div "Professional Audio ON Lavalier Mic ON Hold to Speak mic_none Hold to Speak Micr…" at bounding box center [879, 202] width 274 height 243
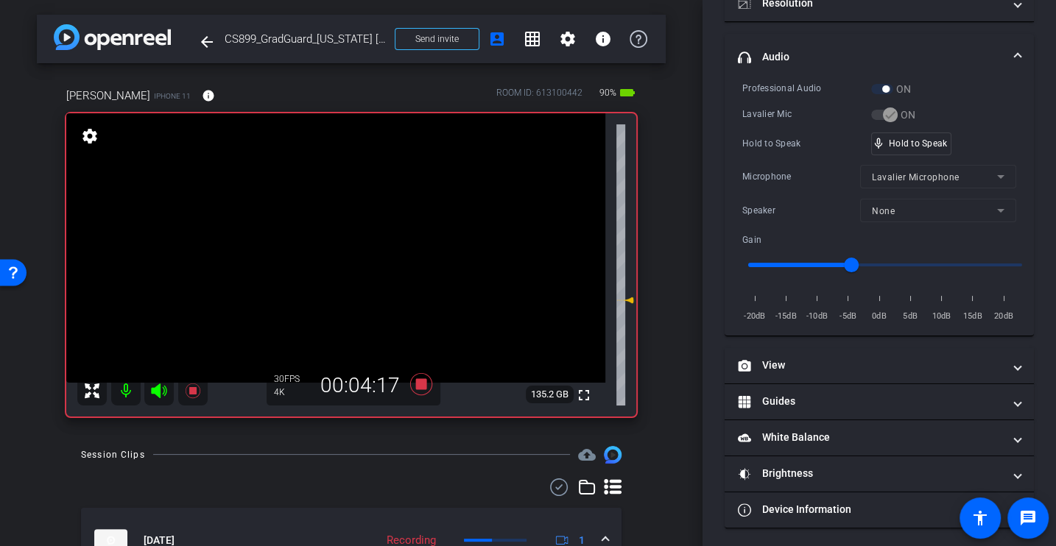
click at [783, 159] on div "Professional Audio ON Lavalier Mic ON Hold to Speak mic_none Hold to Speak Micr…" at bounding box center [879, 202] width 274 height 243
click at [424, 396] on icon at bounding box center [420, 384] width 35 height 27
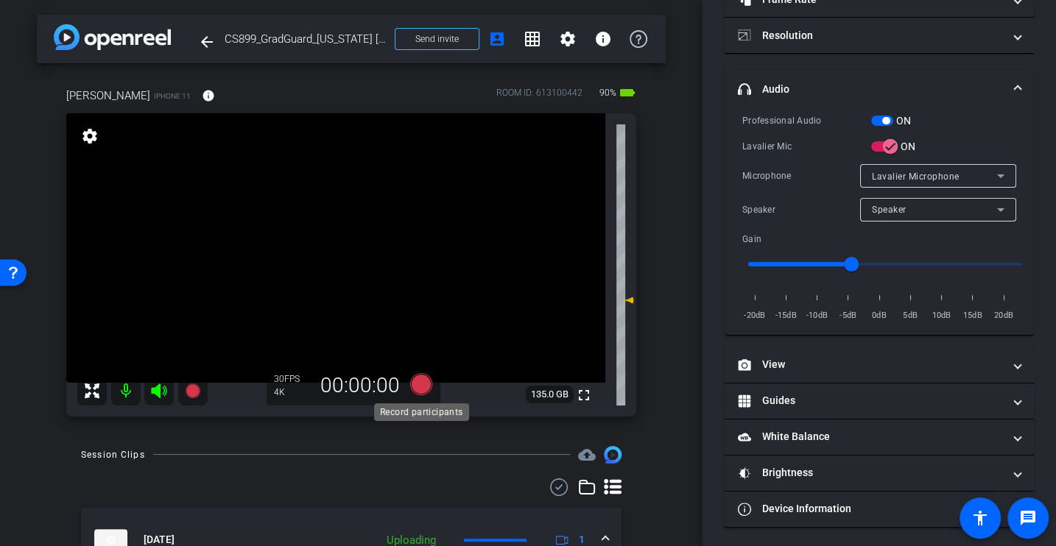
click at [422, 390] on icon at bounding box center [421, 384] width 22 height 22
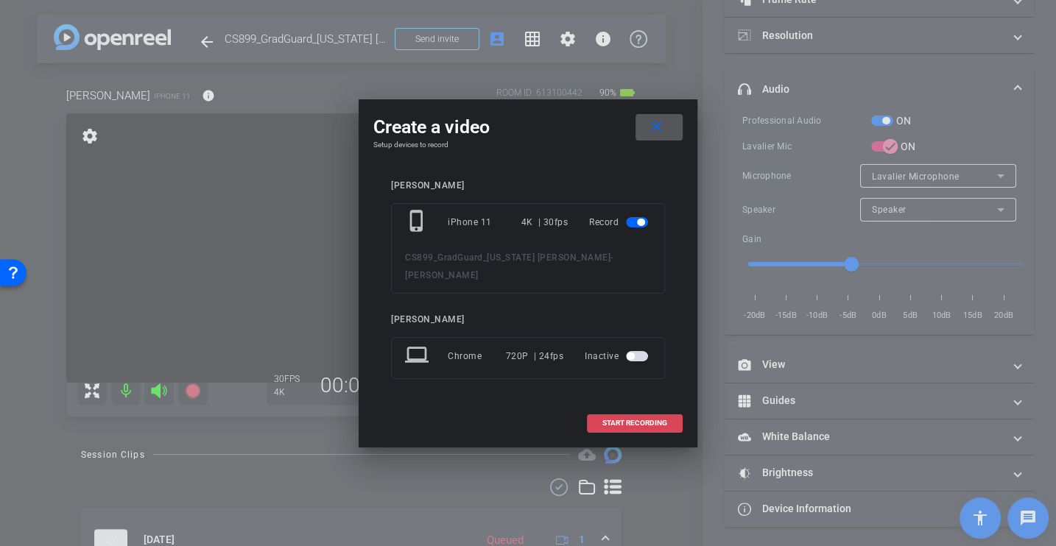
click at [651, 421] on span "START RECORDING" at bounding box center [634, 423] width 65 height 7
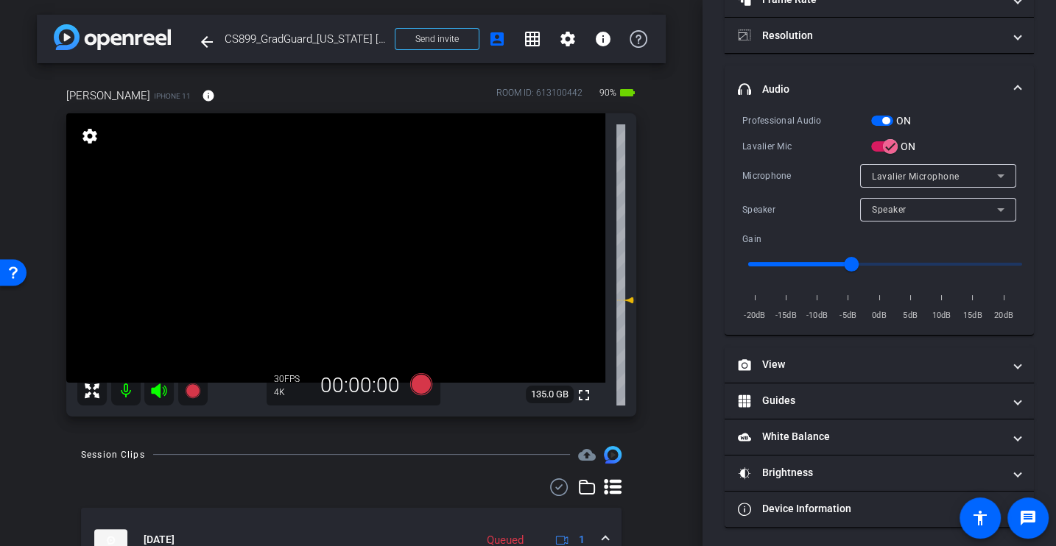
scroll to position [172, 0]
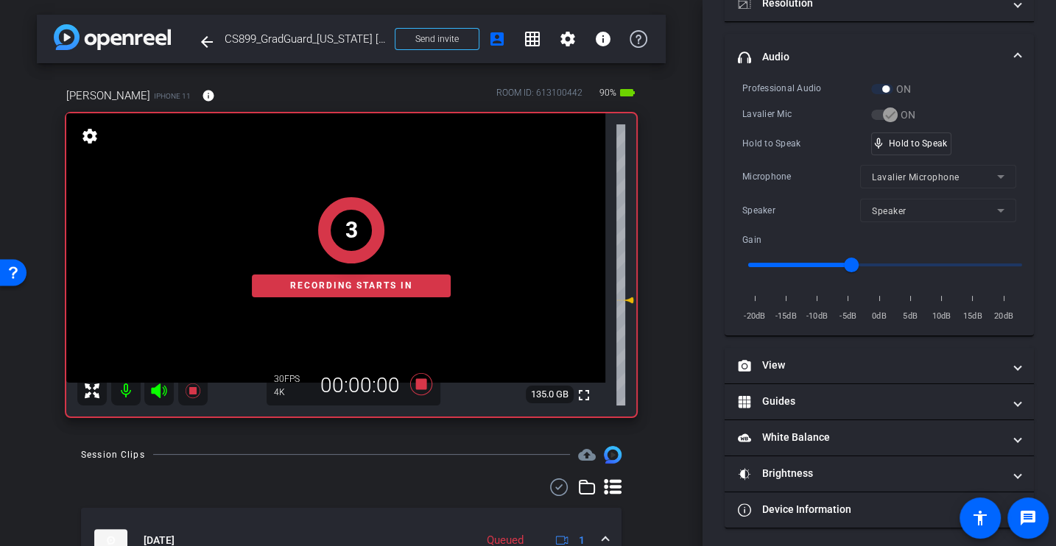
click at [791, 172] on div "Microphone" at bounding box center [801, 176] width 118 height 15
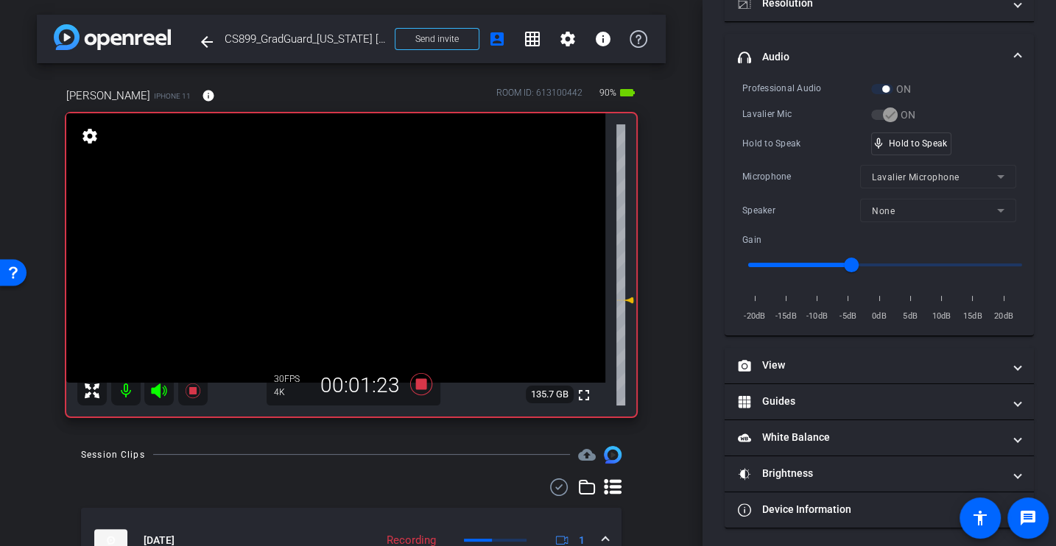
click at [822, 159] on div "Professional Audio ON Lavalier Mic ON Hold to Speak mic_none Hold to Speak Micr…" at bounding box center [879, 202] width 274 height 243
click at [795, 118] on div "Lavalier Mic" at bounding box center [806, 114] width 129 height 15
click at [768, 150] on div "Hold to Speak mic_none Hold to Speak" at bounding box center [879, 144] width 274 height 23
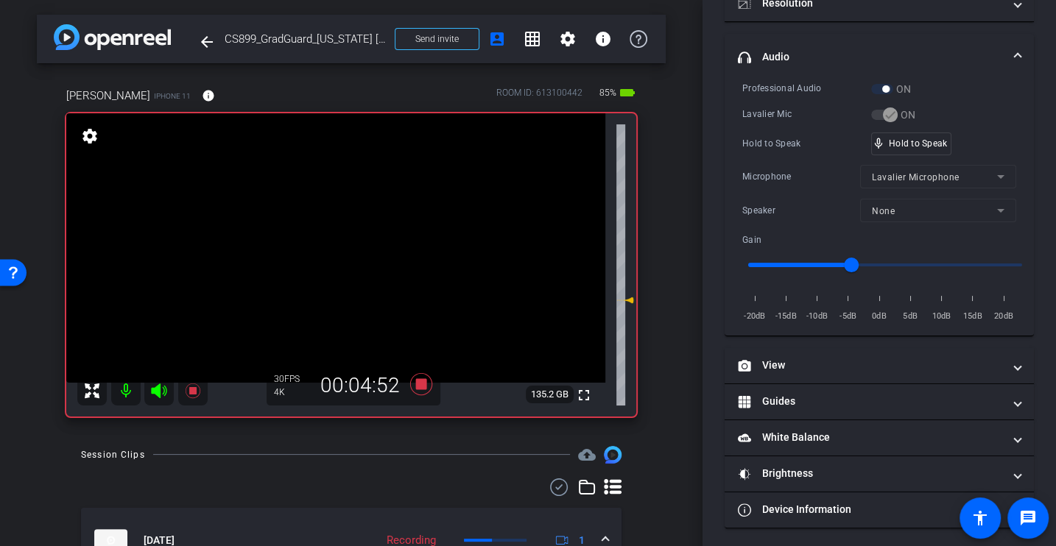
click at [823, 124] on div "Professional Audio ON Lavalier Mic ON Hold to Speak mic_none Hold to Speak Micr…" at bounding box center [879, 202] width 274 height 243
click at [424, 378] on icon at bounding box center [420, 384] width 35 height 27
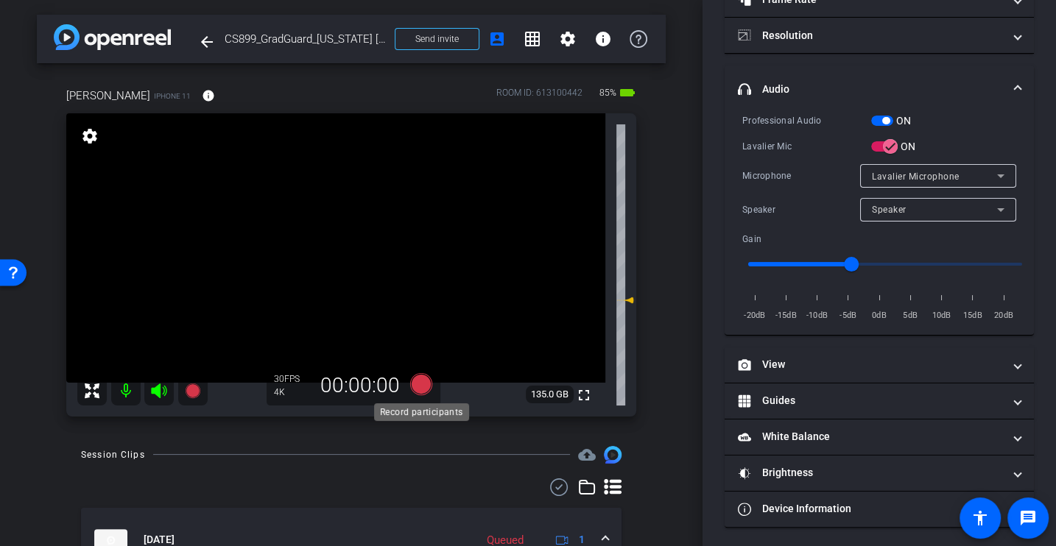
click at [425, 384] on icon at bounding box center [421, 384] width 22 height 22
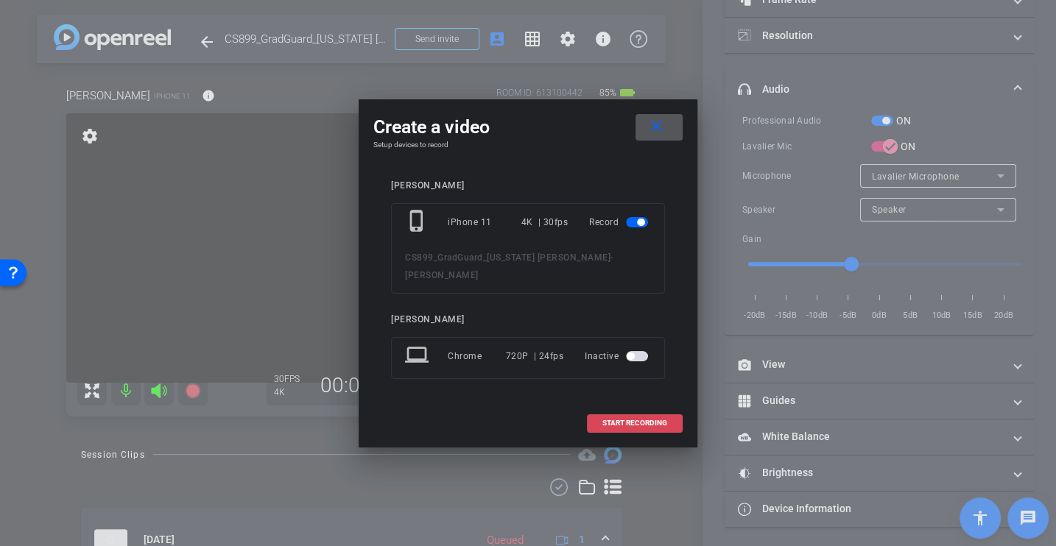
click at [620, 412] on span at bounding box center [635, 423] width 94 height 35
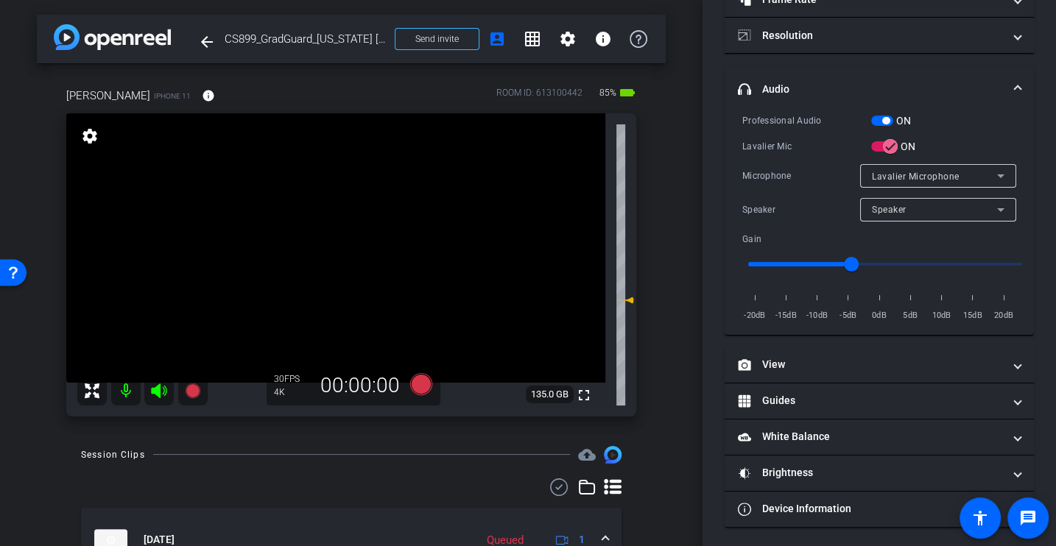
scroll to position [172, 0]
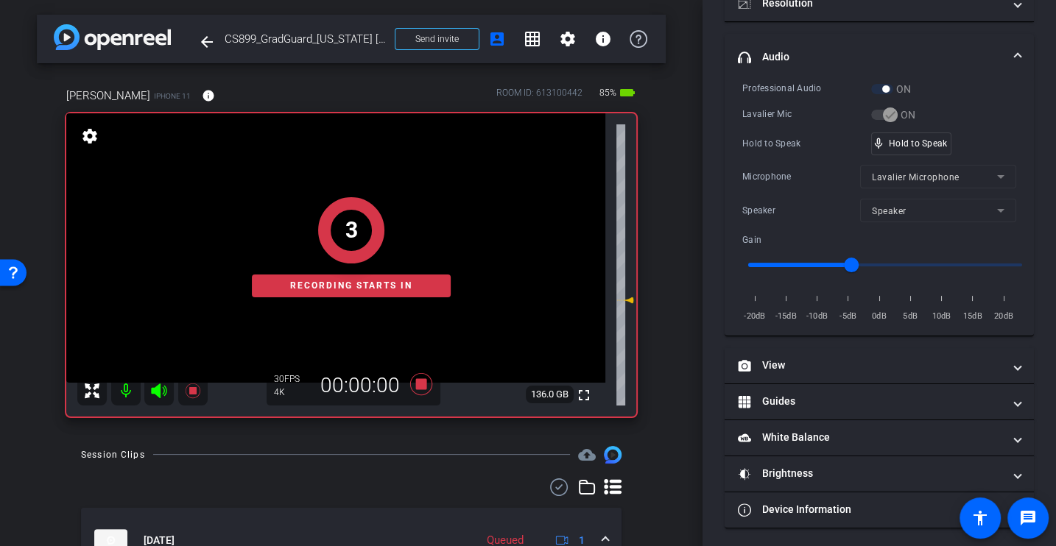
click at [789, 154] on div "Professional Audio ON Lavalier Mic ON Hold to Speak mic_none Hold to Speak Micr…" at bounding box center [879, 202] width 274 height 243
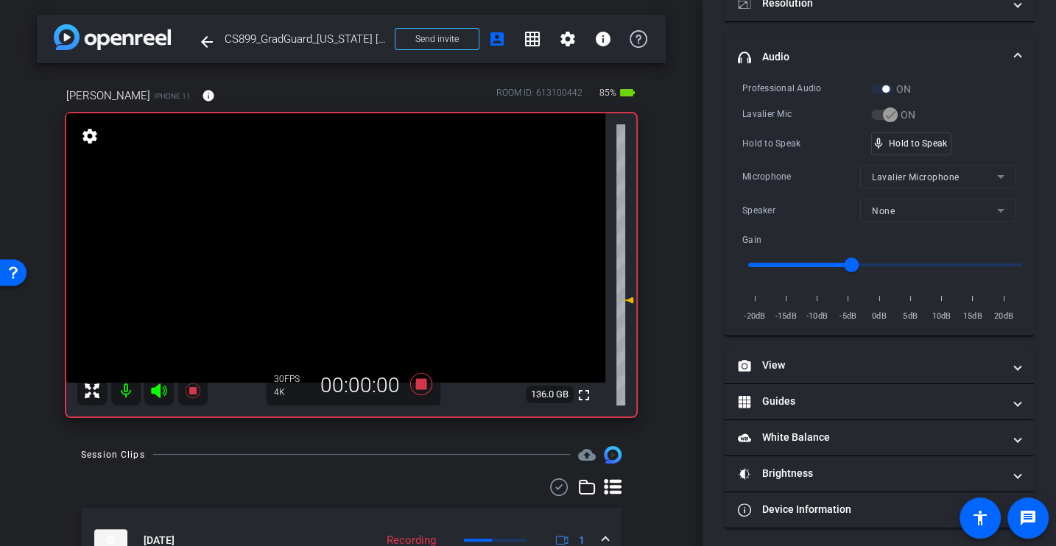
click at [787, 156] on div "Professional Audio ON Lavalier Mic ON Hold to Speak mic_none Hold to Speak Micr…" at bounding box center [879, 202] width 274 height 243
click at [782, 157] on div "Professional Audio ON Lavalier Mic ON Hold to Speak mic_none Hold to Speak Micr…" at bounding box center [879, 202] width 274 height 243
click at [775, 136] on div "Hold to Speak" at bounding box center [806, 143] width 129 height 15
click at [772, 138] on div "Hold to Speak" at bounding box center [806, 143] width 129 height 15
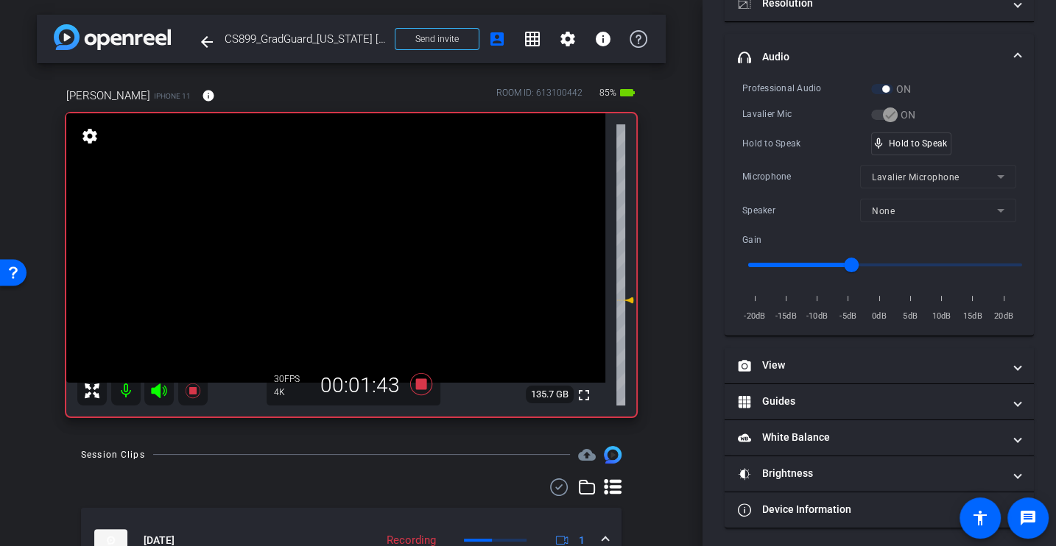
click at [766, 117] on div "Lavalier Mic" at bounding box center [806, 114] width 129 height 15
click at [769, 151] on div "Hold to Speak mic_none Hold to Speak" at bounding box center [879, 144] width 274 height 23
click at [776, 136] on div "Hold to Speak" at bounding box center [806, 143] width 129 height 15
click at [803, 141] on div "Hold to Speak" at bounding box center [806, 143] width 129 height 15
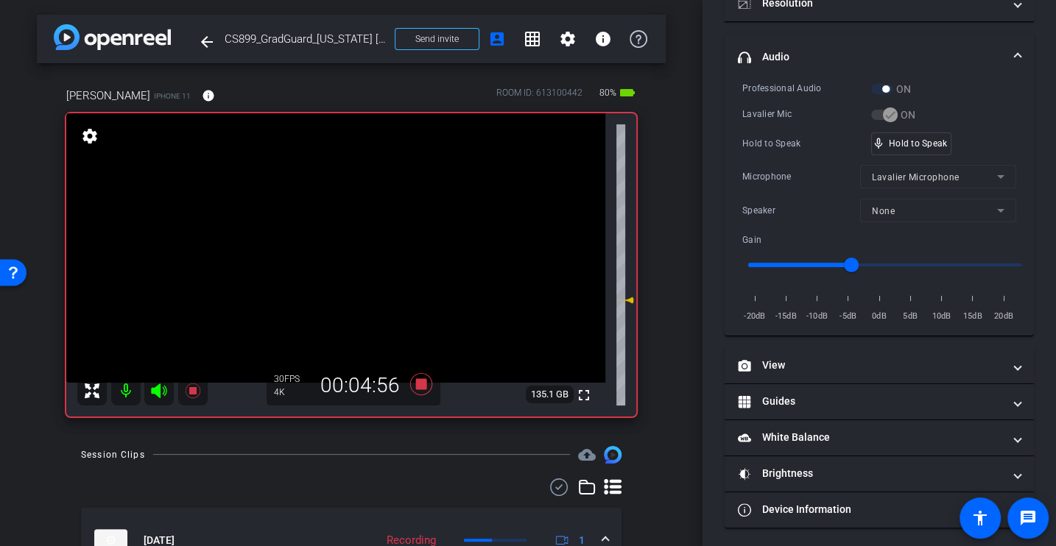
click at [784, 159] on div "Professional Audio ON Lavalier Mic ON Hold to Speak mic_none Hold to Speak Micr…" at bounding box center [879, 202] width 274 height 243
click at [776, 169] on div "Microphone" at bounding box center [801, 176] width 118 height 15
click at [754, 165] on div "Microphone Lavalier Microphone" at bounding box center [879, 177] width 274 height 24
click at [775, 157] on div "Professional Audio ON Lavalier Mic ON Hold to Speak mic_none Hold to Speak Micr…" at bounding box center [879, 202] width 274 height 243
click at [412, 379] on icon at bounding box center [420, 384] width 35 height 27
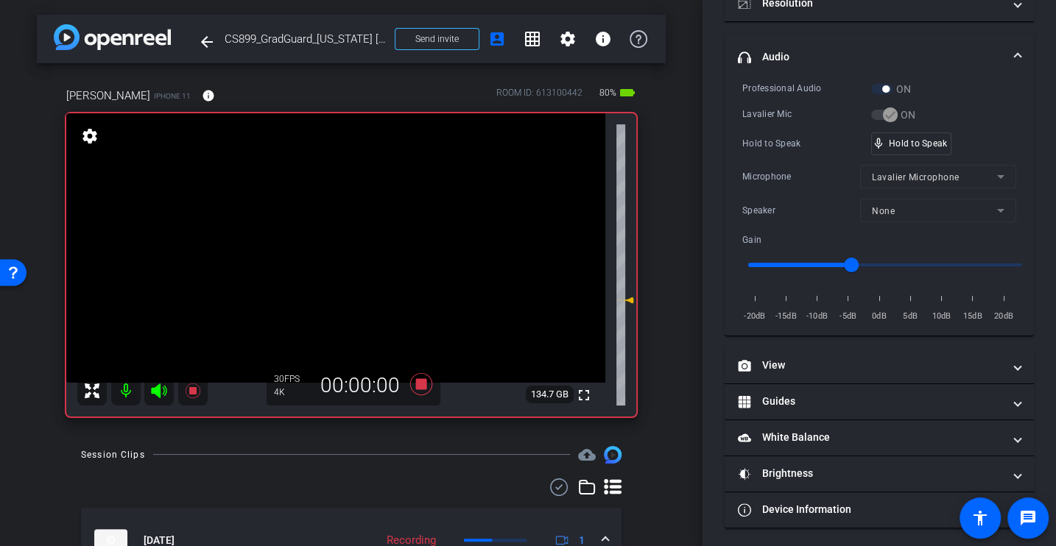
scroll to position [124, 0]
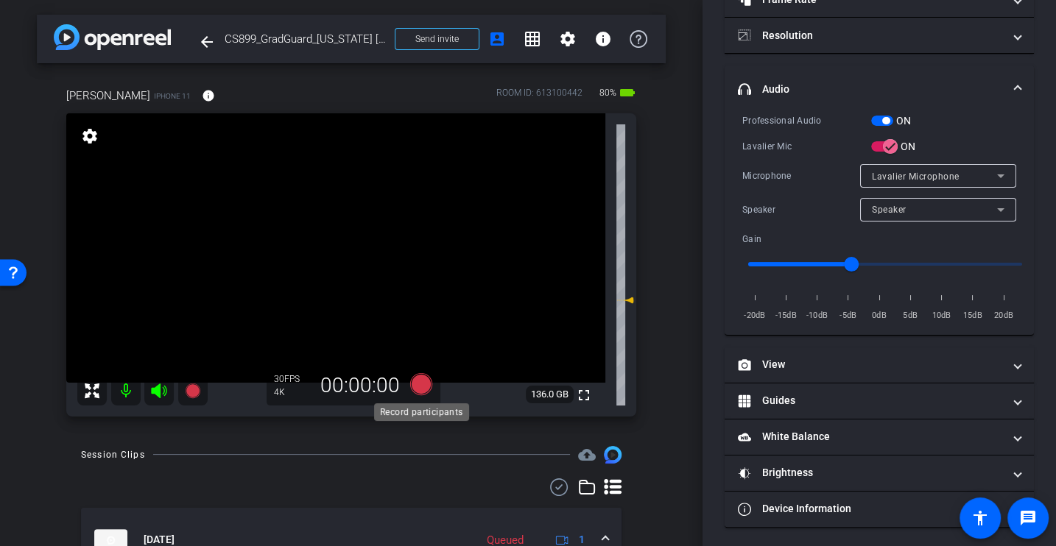
click at [425, 386] on icon at bounding box center [421, 384] width 22 height 22
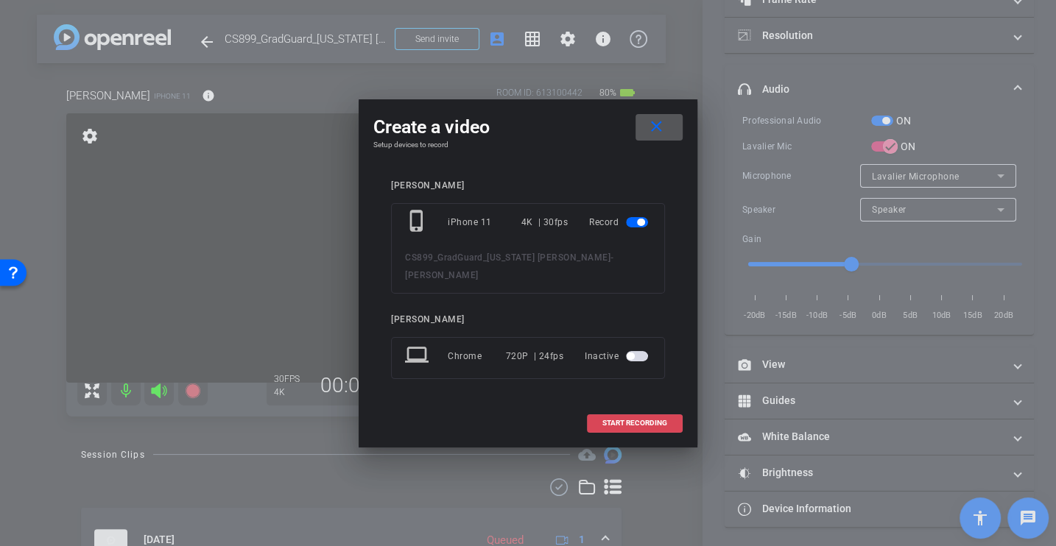
click at [629, 420] on span "START RECORDING" at bounding box center [634, 423] width 65 height 7
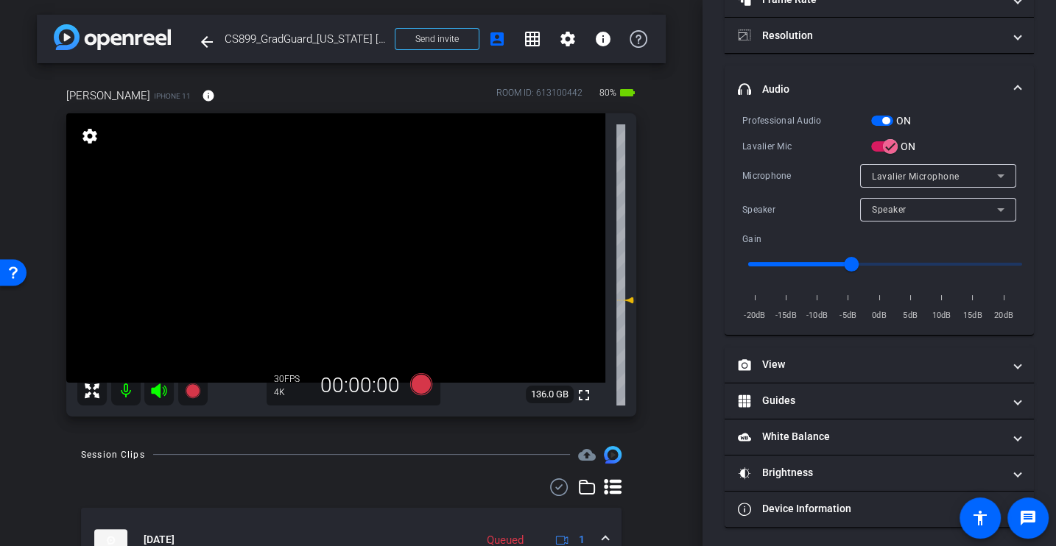
scroll to position [172, 0]
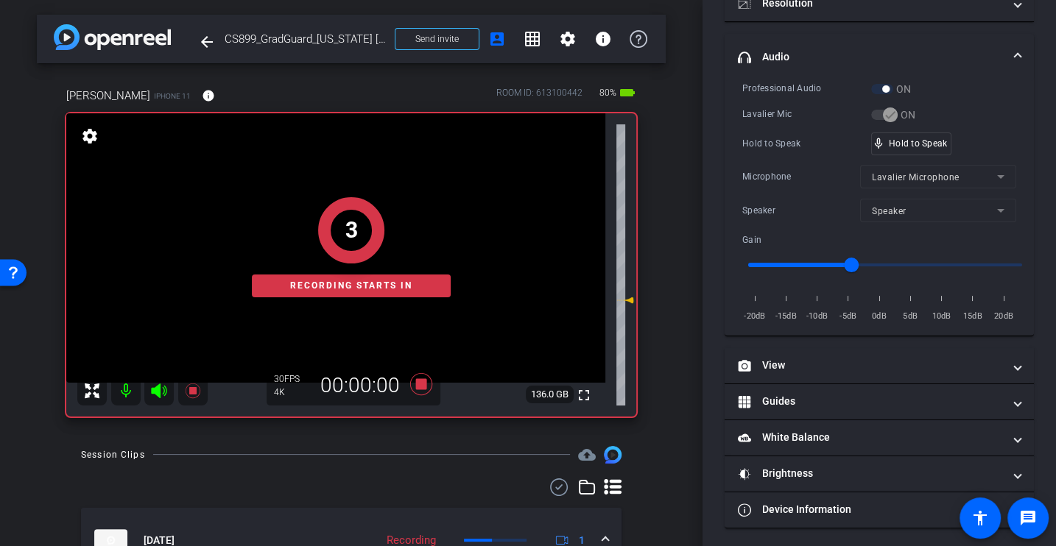
click at [772, 157] on div "Professional Audio ON Lavalier Mic ON Hold to Speak mic_none Hold to Speak Micr…" at bounding box center [879, 202] width 274 height 243
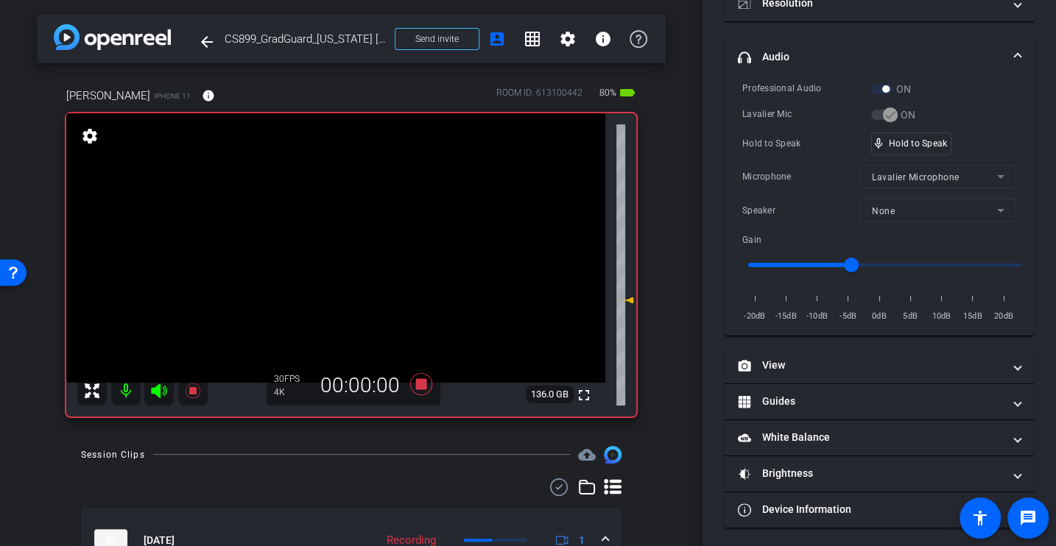
click at [772, 157] on div "Professional Audio ON Lavalier Mic ON Hold to Speak mic_none Hold to Speak Micr…" at bounding box center [879, 202] width 274 height 243
click at [786, 151] on div "Hold to Speak mic_none Hold to Speak" at bounding box center [879, 144] width 274 height 23
click at [777, 146] on div "Hold to Speak" at bounding box center [806, 143] width 129 height 15
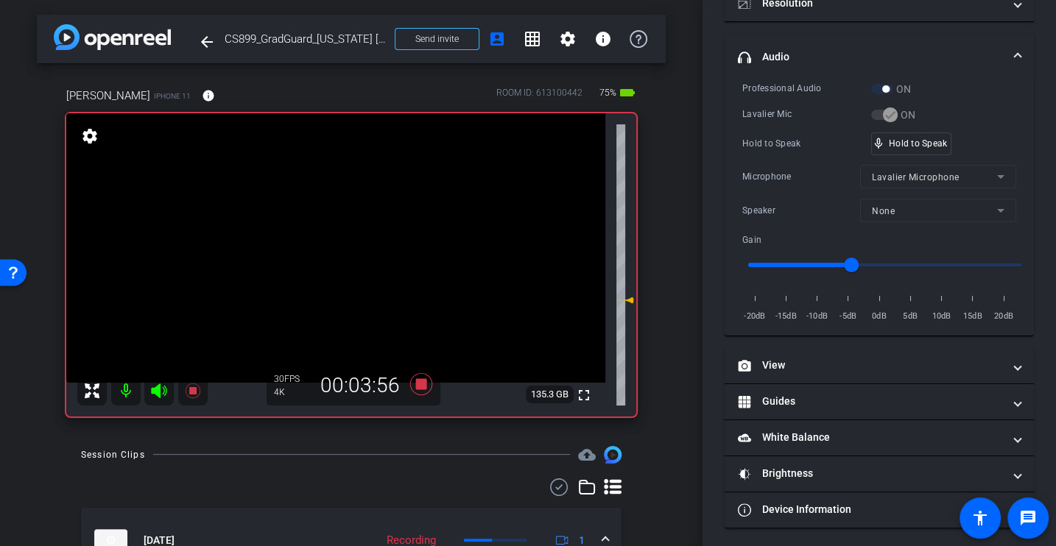
click at [760, 144] on div "Hold to Speak" at bounding box center [806, 143] width 129 height 15
click at [750, 143] on div "Hold to Speak" at bounding box center [806, 143] width 129 height 15
click at [764, 159] on div "Professional Audio ON Lavalier Mic ON Hold to Speak mic_none Hold to Speak Micr…" at bounding box center [879, 202] width 274 height 243
click at [805, 175] on div "Microphone" at bounding box center [801, 176] width 118 height 15
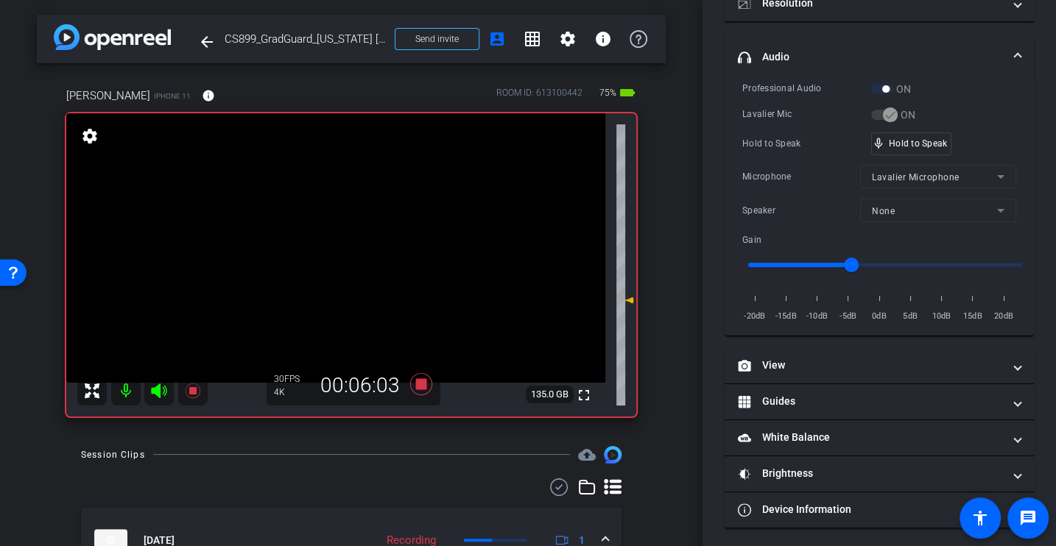
click at [777, 140] on div "Hold to Speak" at bounding box center [806, 143] width 129 height 15
click at [777, 110] on div "Lavalier Mic" at bounding box center [806, 114] width 129 height 15
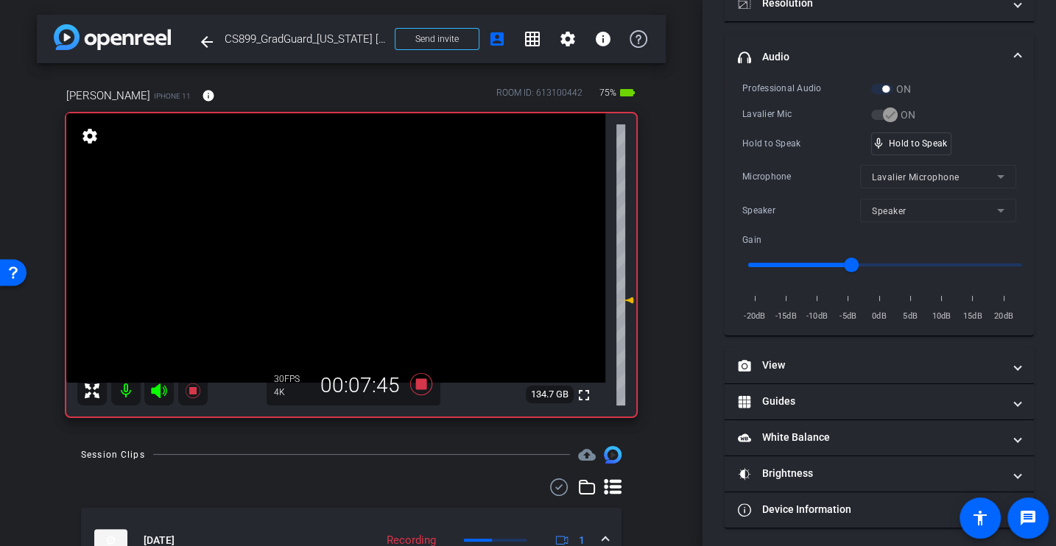
click at [777, 110] on div "Lavalier Mic" at bounding box center [806, 114] width 129 height 15
click at [774, 133] on div "Hold to Speak mic_none Hold to Speak" at bounding box center [879, 144] width 274 height 23
click at [414, 382] on icon at bounding box center [420, 384] width 35 height 27
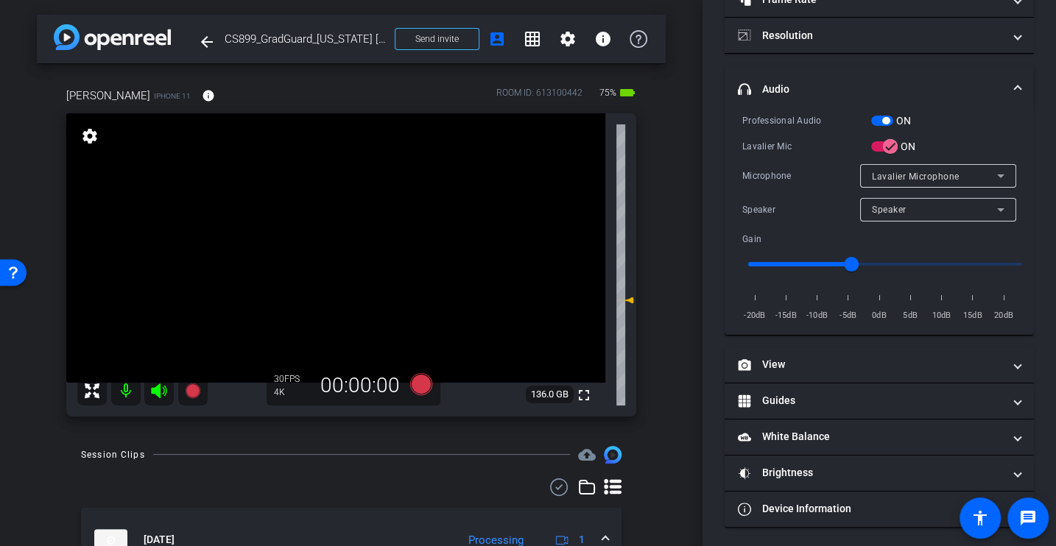
click at [801, 158] on div "Professional Audio ON Lavalier Mic ON Microphone Lavalier Microphone Speaker Sp…" at bounding box center [879, 218] width 274 height 211
click at [415, 381] on icon at bounding box center [421, 384] width 22 height 22
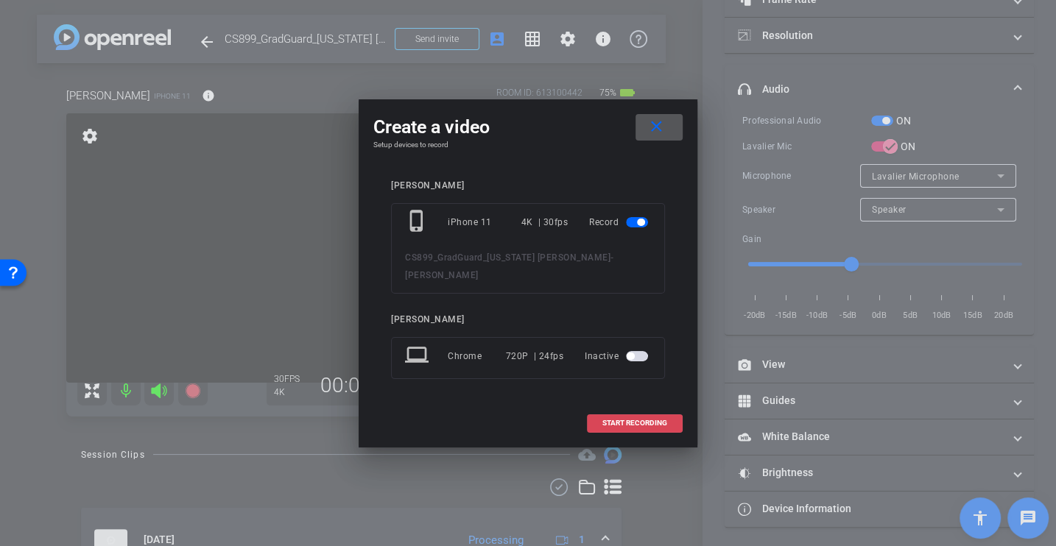
click at [630, 423] on span "START RECORDING" at bounding box center [634, 423] width 65 height 7
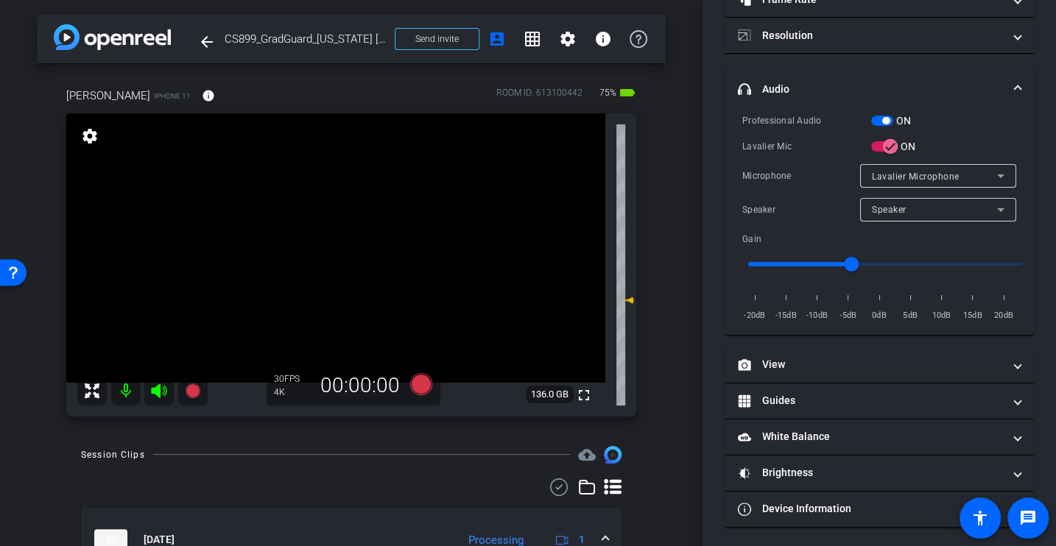
scroll to position [172, 0]
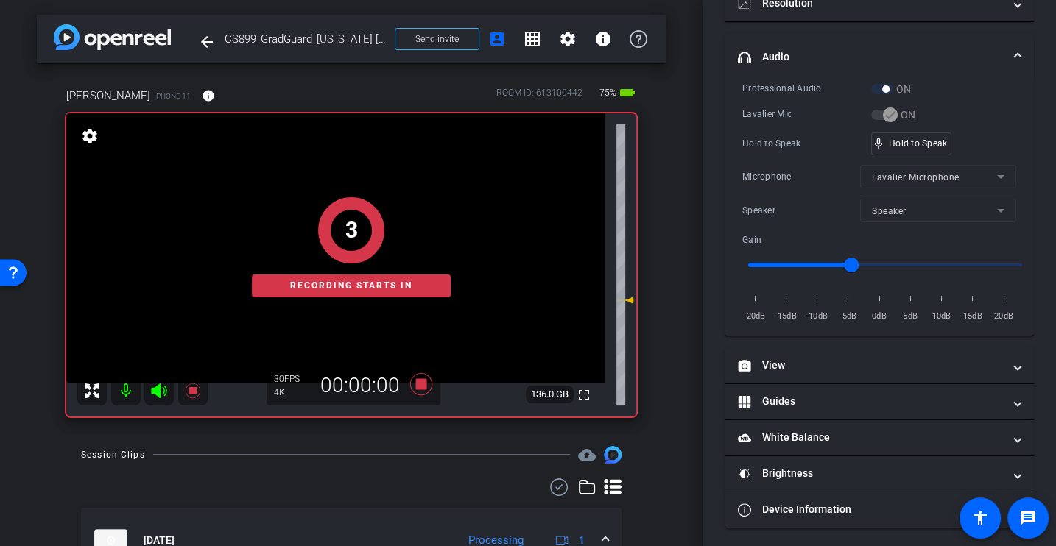
click at [797, 169] on div "Microphone" at bounding box center [801, 176] width 118 height 15
click at [796, 169] on div "Microphone" at bounding box center [801, 176] width 118 height 15
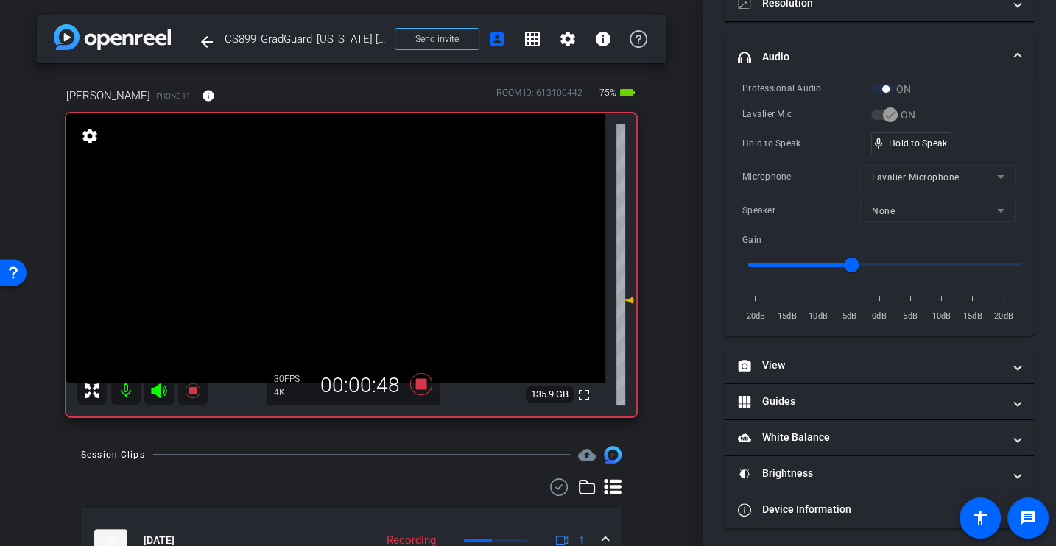
click at [790, 147] on div "Hold to Speak" at bounding box center [806, 143] width 129 height 15
click at [780, 147] on div "Hold to Speak" at bounding box center [806, 143] width 129 height 15
click at [813, 126] on div "Professional Audio ON Lavalier Mic ON Hold to Speak mic_none Hold to Speak Micr…" at bounding box center [879, 202] width 274 height 243
click at [755, 160] on div "Professional Audio ON Lavalier Mic ON Hold to Speak mic_none Hold to Speak Micr…" at bounding box center [879, 202] width 274 height 243
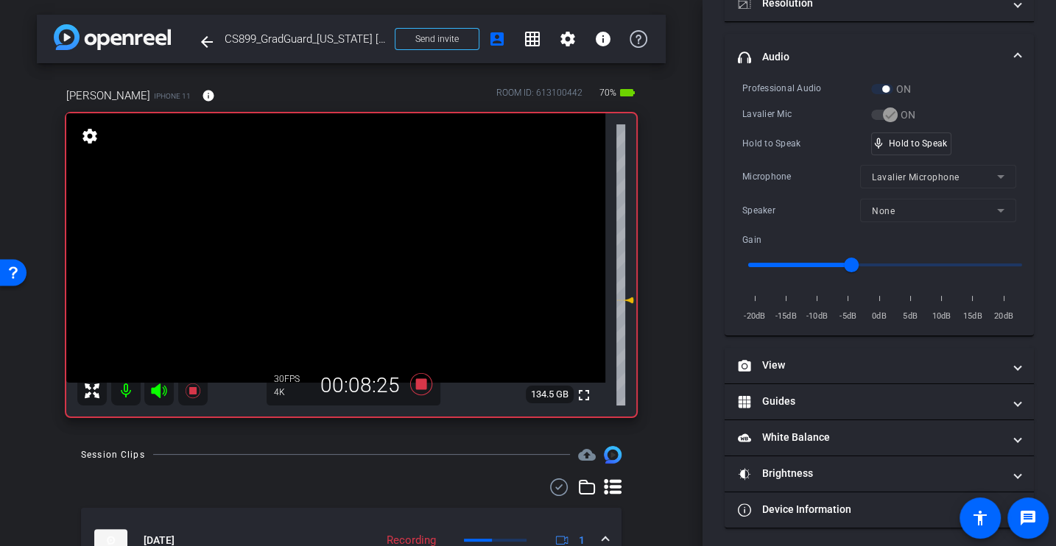
click at [782, 136] on div "Hold to Speak" at bounding box center [806, 143] width 129 height 15
click at [787, 129] on div "Professional Audio ON Lavalier Mic ON Hold to Speak mic_none Hold to Speak Micr…" at bounding box center [879, 202] width 274 height 243
click at [783, 160] on div "Professional Audio ON Lavalier Mic ON Hold to Speak mic_none Hold to Speak Micr…" at bounding box center [879, 202] width 274 height 243
click at [414, 381] on icon at bounding box center [420, 384] width 35 height 27
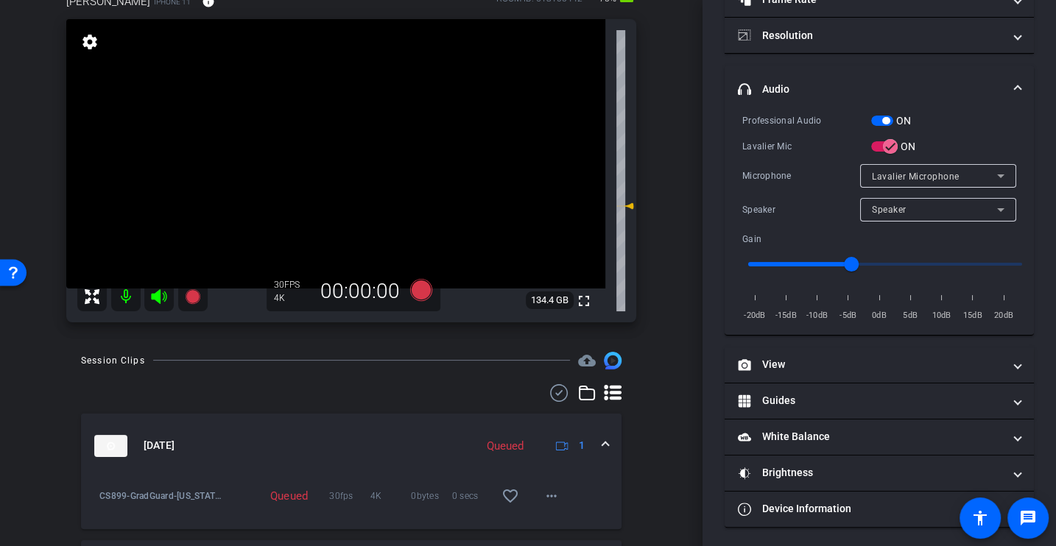
scroll to position [0, 0]
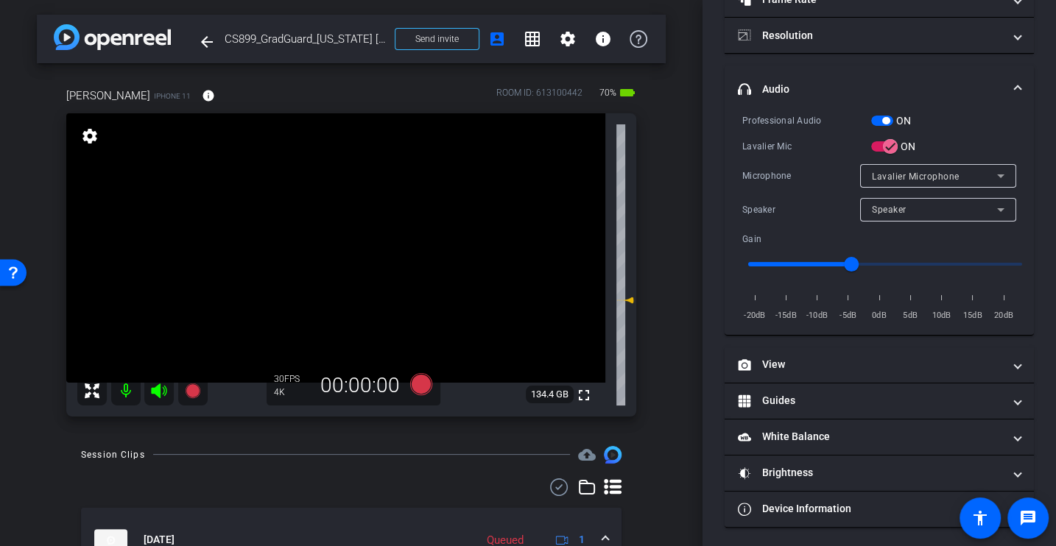
click at [775, 182] on div "Microphone Lavalier Microphone" at bounding box center [879, 176] width 274 height 24
click at [804, 149] on div "Lavalier Mic" at bounding box center [806, 146] width 129 height 15
click at [758, 149] on div "Lavalier Mic" at bounding box center [806, 146] width 129 height 15
click at [759, 153] on div "Professional Audio ON Lavalier Mic ON Microphone Lavalier Microphone Speaker Sp…" at bounding box center [879, 218] width 274 height 211
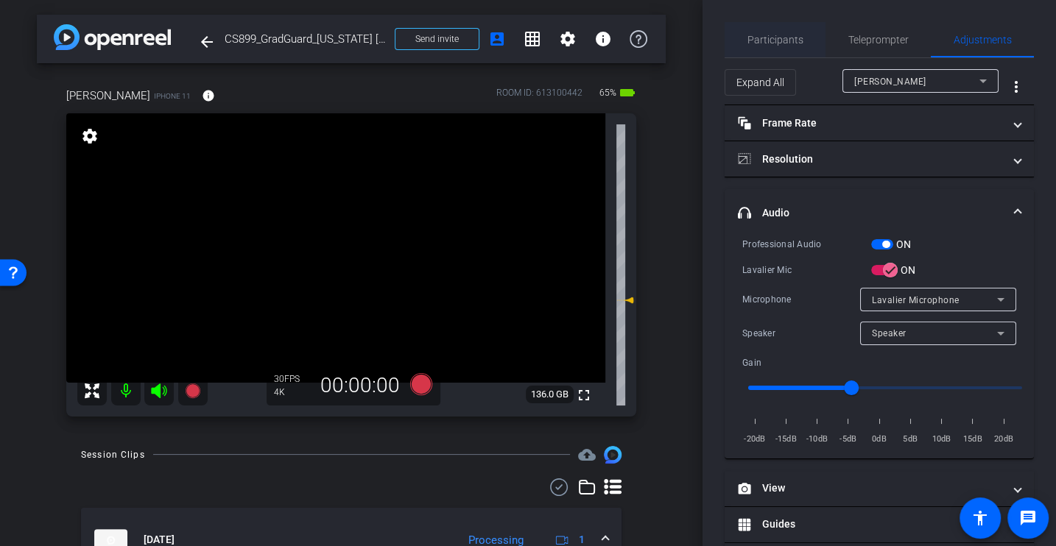
click at [780, 42] on span "Participants" at bounding box center [775, 40] width 56 height 10
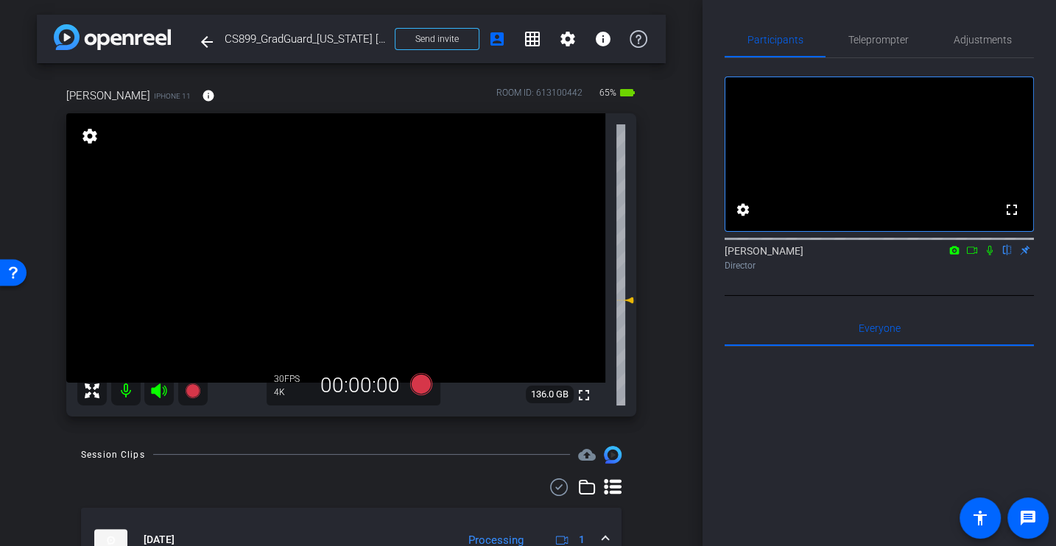
drag, startPoint x: 973, startPoint y: 268, endPoint x: 1004, endPoint y: 268, distance: 30.2
click at [973, 255] on icon at bounding box center [972, 250] width 12 height 10
click at [1006, 255] on icon at bounding box center [1007, 250] width 12 height 10
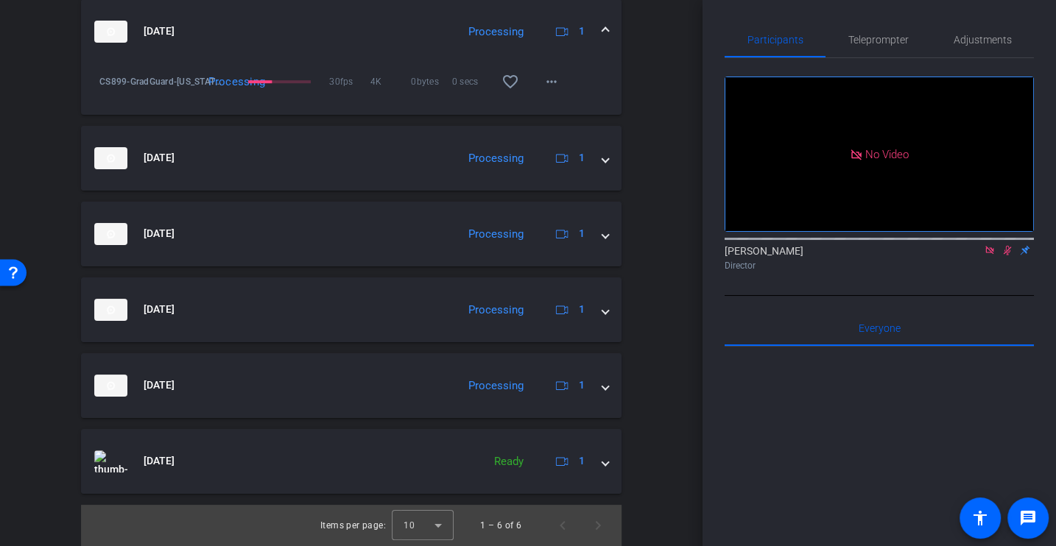
scroll to position [451, 0]
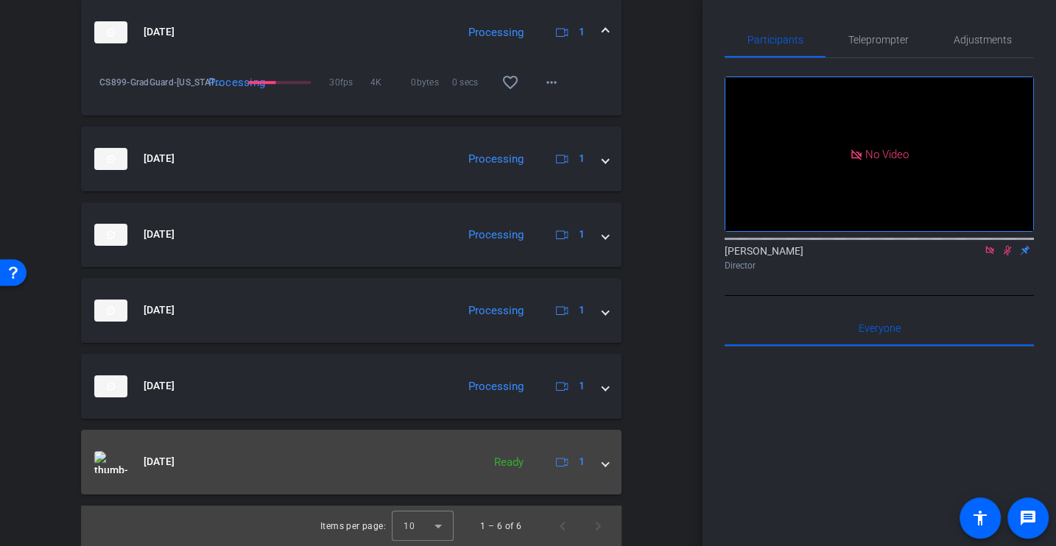
click at [609, 466] on mat-expansion-panel-header "Aug 19, 2025 Ready 1" at bounding box center [351, 462] width 540 height 65
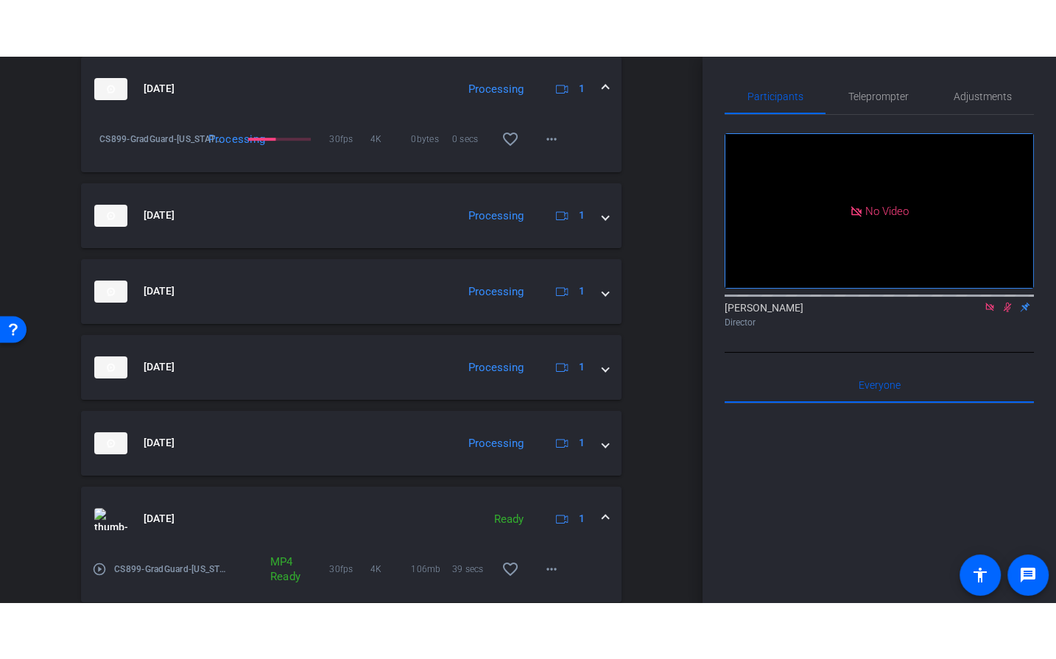
scroll to position [502, 0]
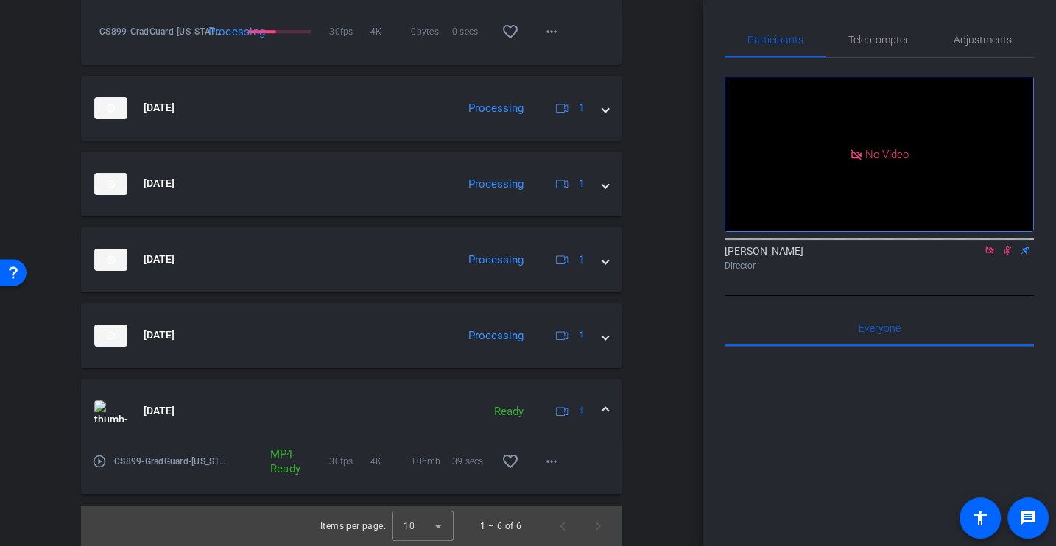
click at [96, 459] on mat-icon "play_circle_outline" at bounding box center [99, 461] width 15 height 15
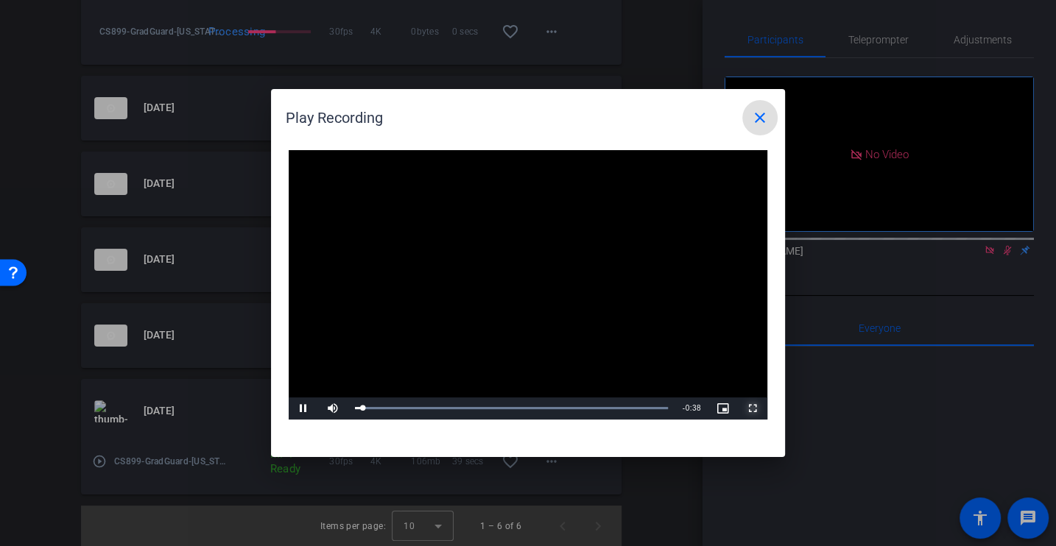
click at [754, 409] on span "Video Player" at bounding box center [752, 409] width 29 height 0
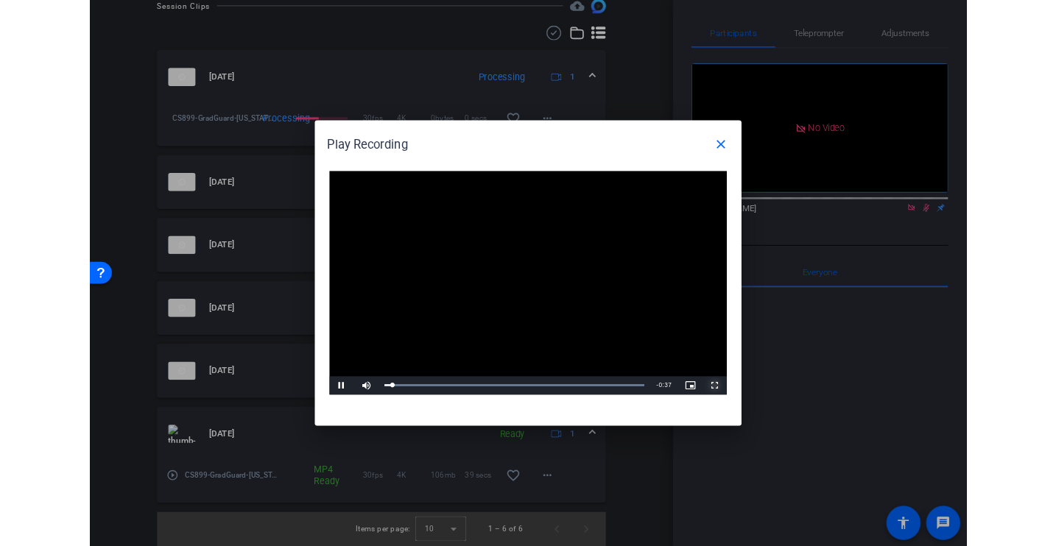
scroll to position [390, 0]
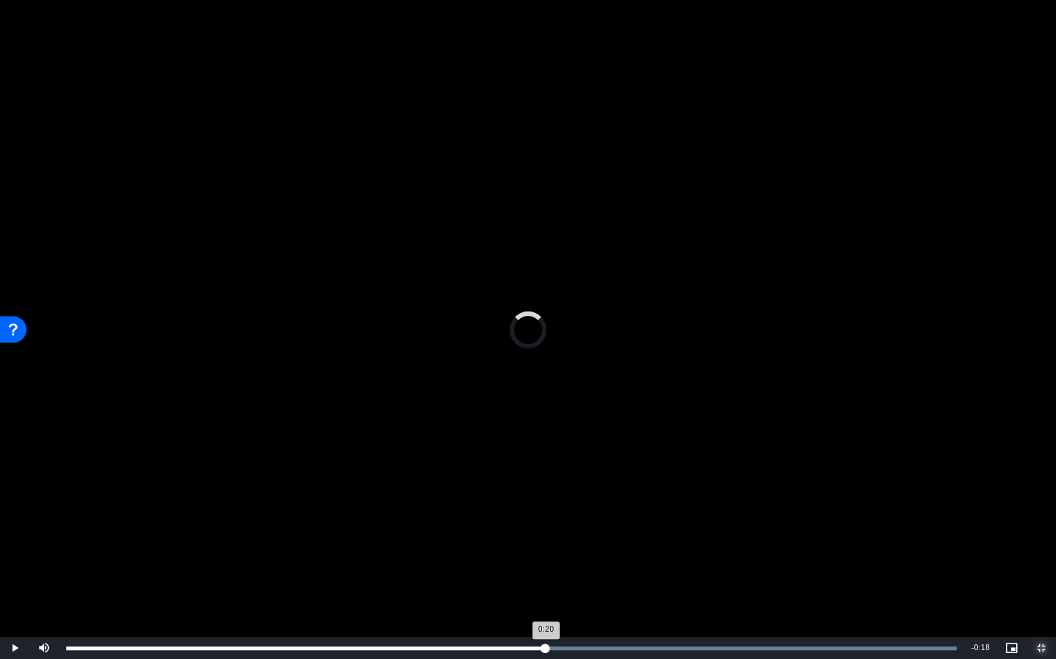
click at [545, 546] on div "Loaded : 100.00% 0:20 0:20" at bounding box center [511, 648] width 890 height 4
click at [646, 546] on div "0:25" at bounding box center [646, 648] width 1 height 4
click at [1026, 546] on button "Exit Fullscreen" at bounding box center [1040, 648] width 29 height 22
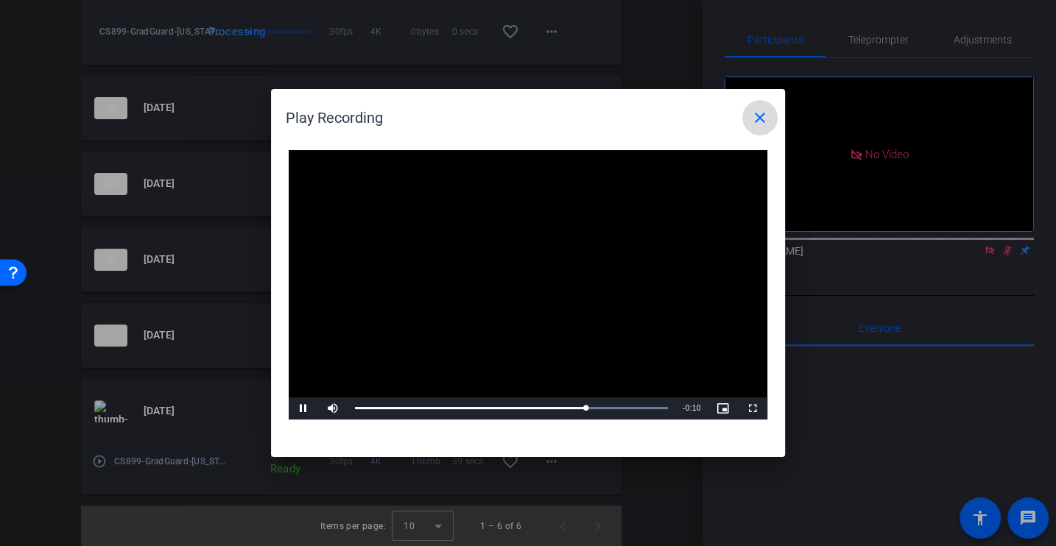
click at [758, 109] on mat-icon "close" at bounding box center [760, 118] width 18 height 18
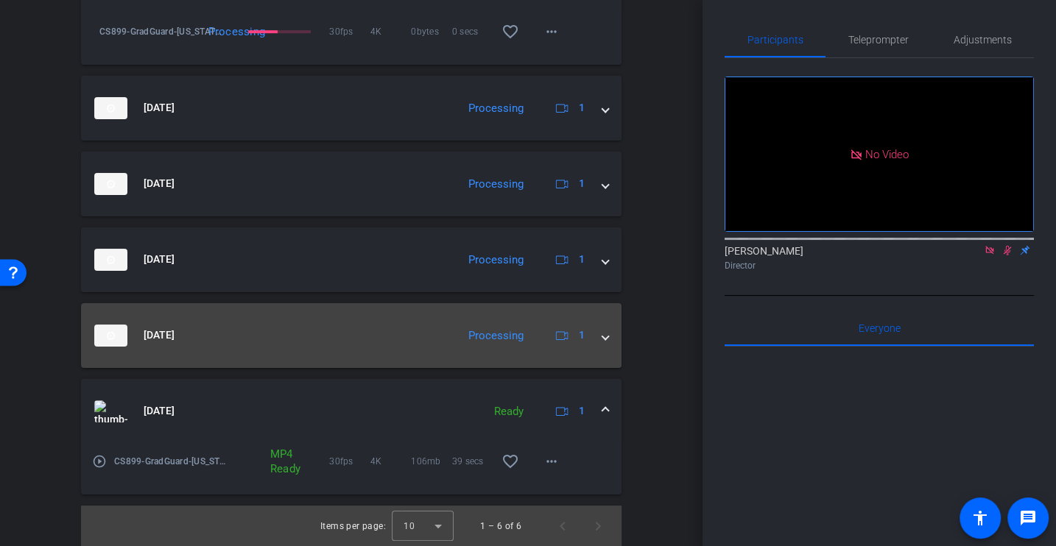
click at [607, 346] on mat-expansion-panel-header "Aug 19, 2025 Processing 1" at bounding box center [351, 335] width 540 height 65
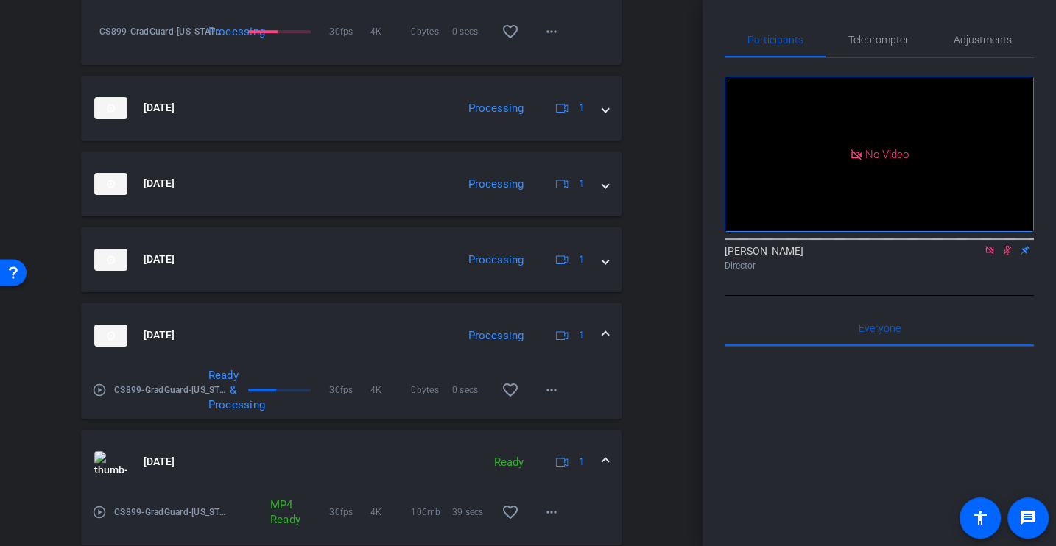
click at [102, 391] on mat-icon "play_circle_outline" at bounding box center [99, 390] width 15 height 15
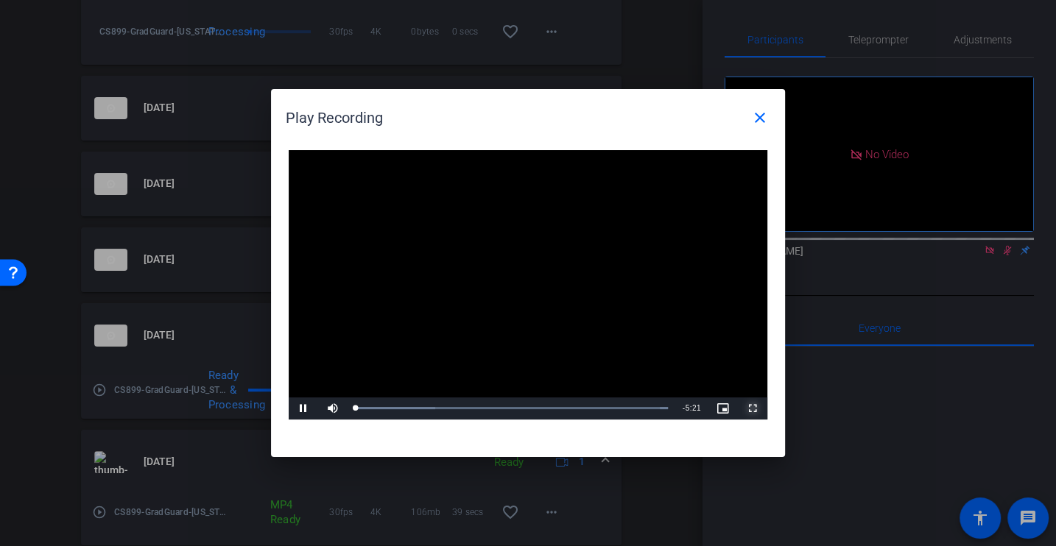
click at [763, 409] on span "Video Player" at bounding box center [752, 409] width 29 height 0
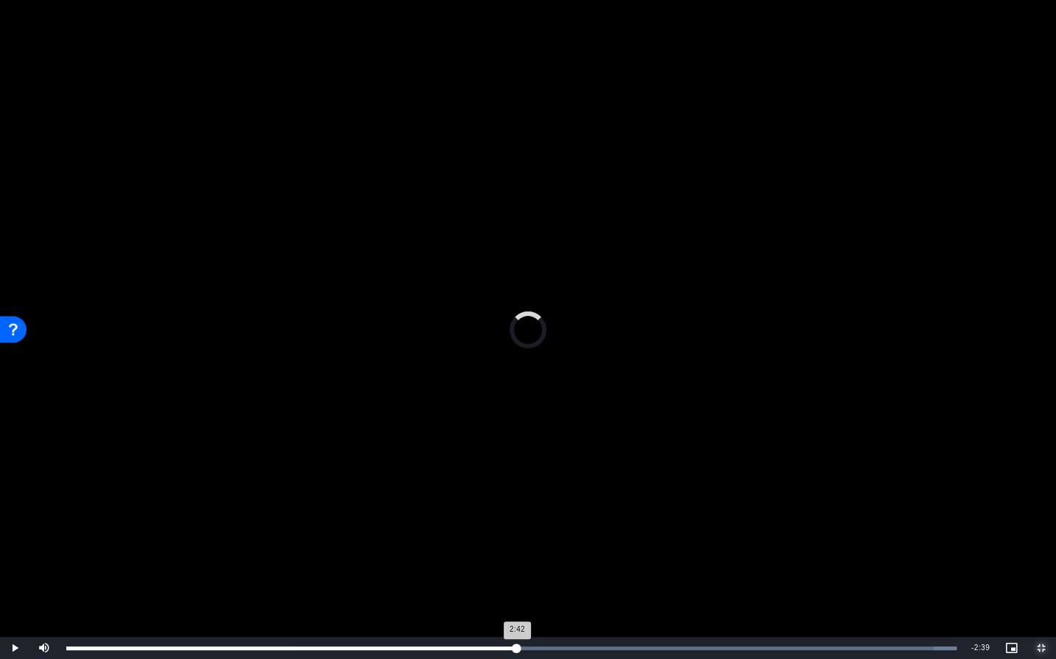
click at [517, 546] on div "Loaded : 100.00% 2:42 2:42" at bounding box center [511, 648] width 890 height 4
click at [517, 546] on div "2:44" at bounding box center [293, 648] width 455 height 4
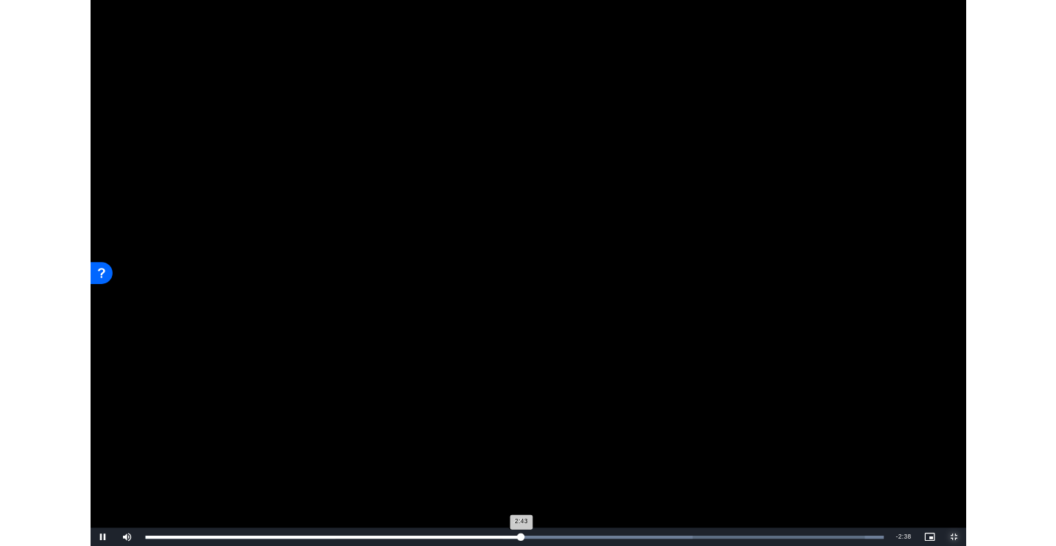
scroll to position [502, 0]
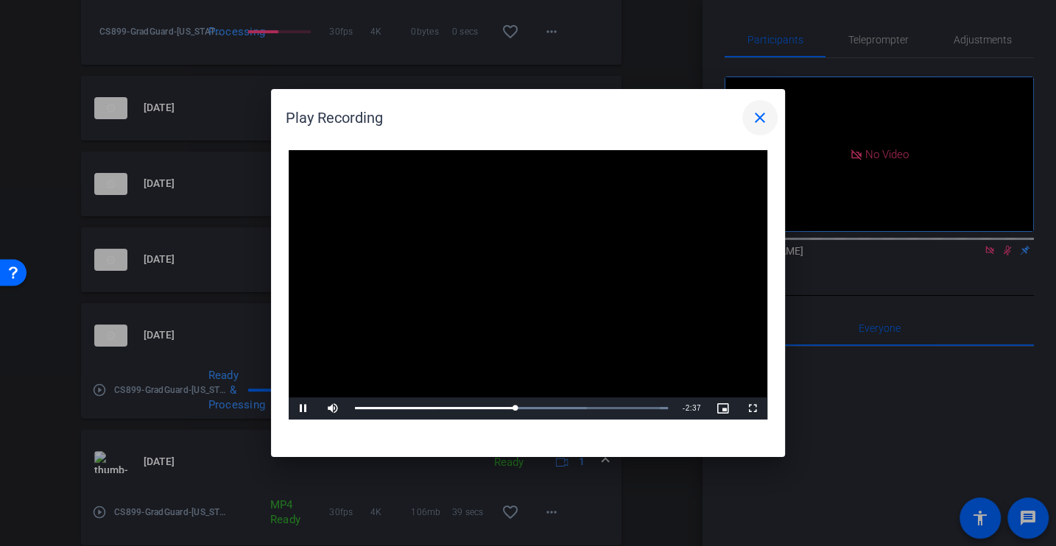
click at [766, 110] on mat-icon "close" at bounding box center [760, 118] width 18 height 18
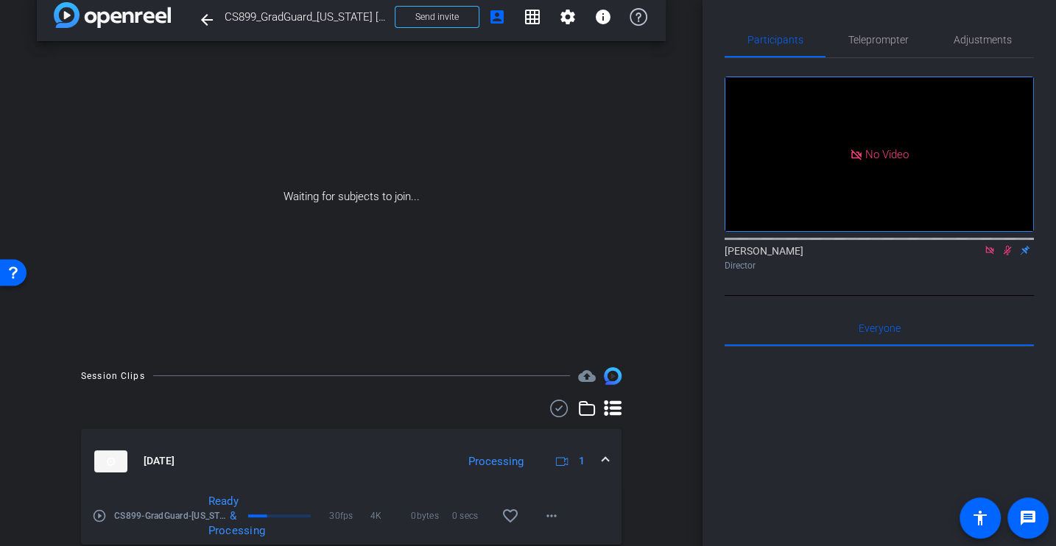
scroll to position [0, 0]
